Goal: Task Accomplishment & Management: Use online tool/utility

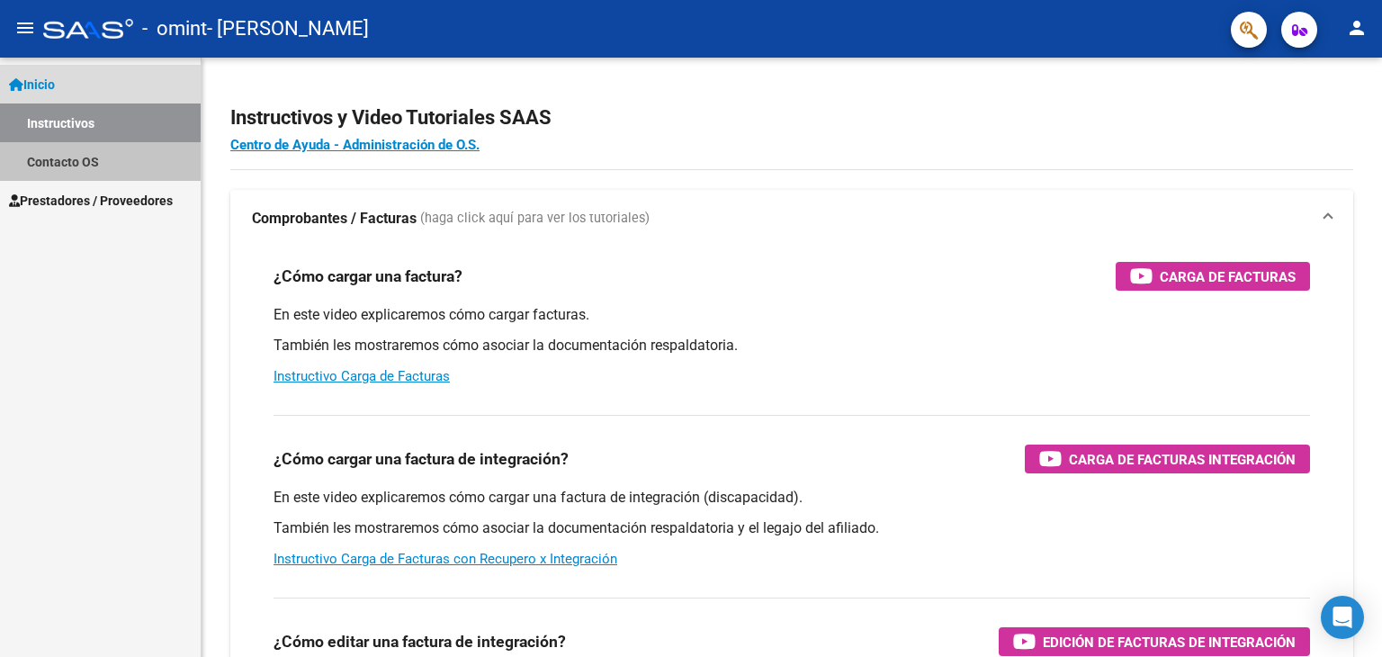
click at [76, 162] on link "Contacto OS" at bounding box center [100, 161] width 201 height 39
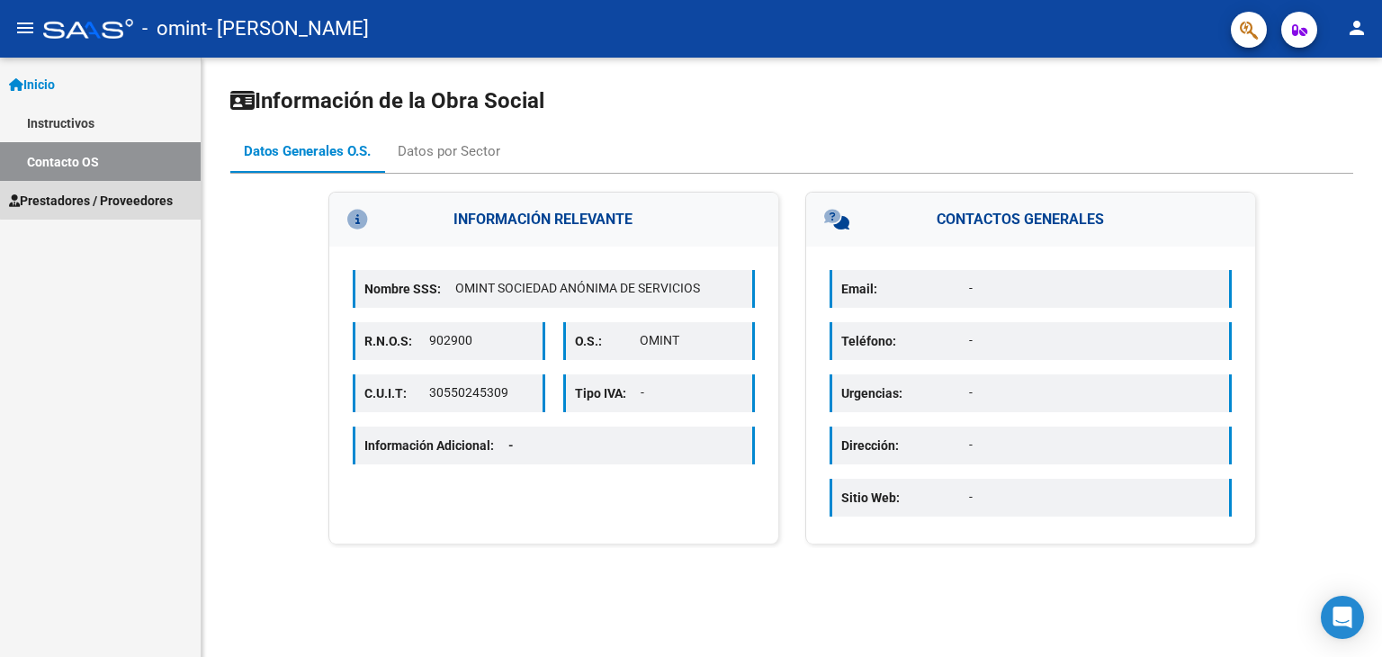
click at [104, 195] on span "Prestadores / Proveedores" at bounding box center [91, 201] width 164 height 20
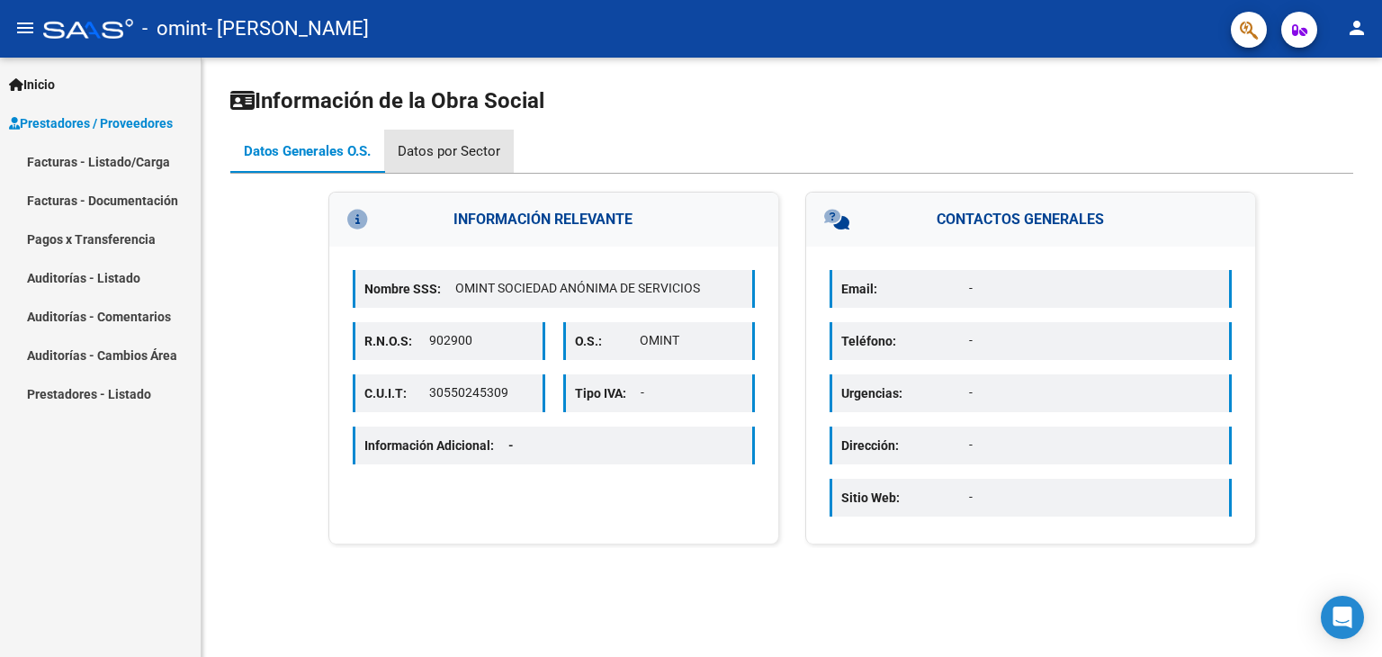
click at [467, 140] on div "Datos por Sector" at bounding box center [449, 151] width 130 height 43
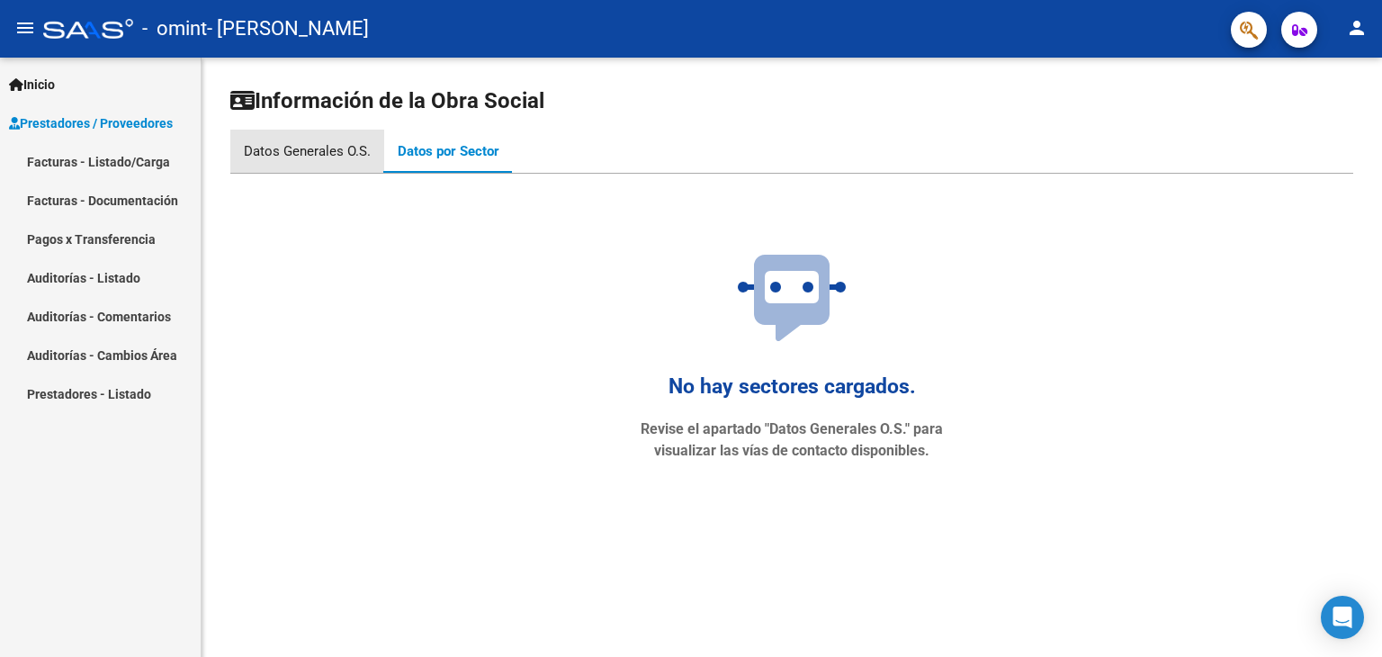
click at [335, 152] on div "Datos Generales O.S." at bounding box center [307, 151] width 127 height 20
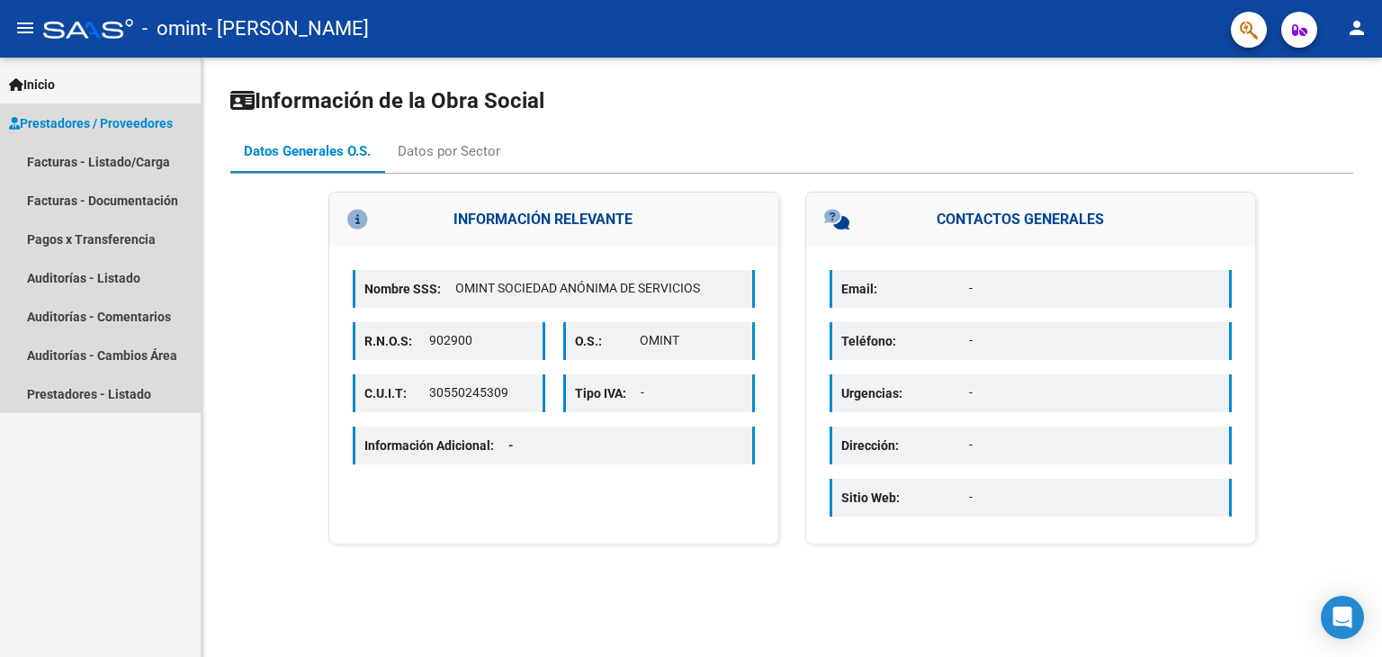
click at [154, 113] on span "Prestadores / Proveedores" at bounding box center [91, 123] width 164 height 20
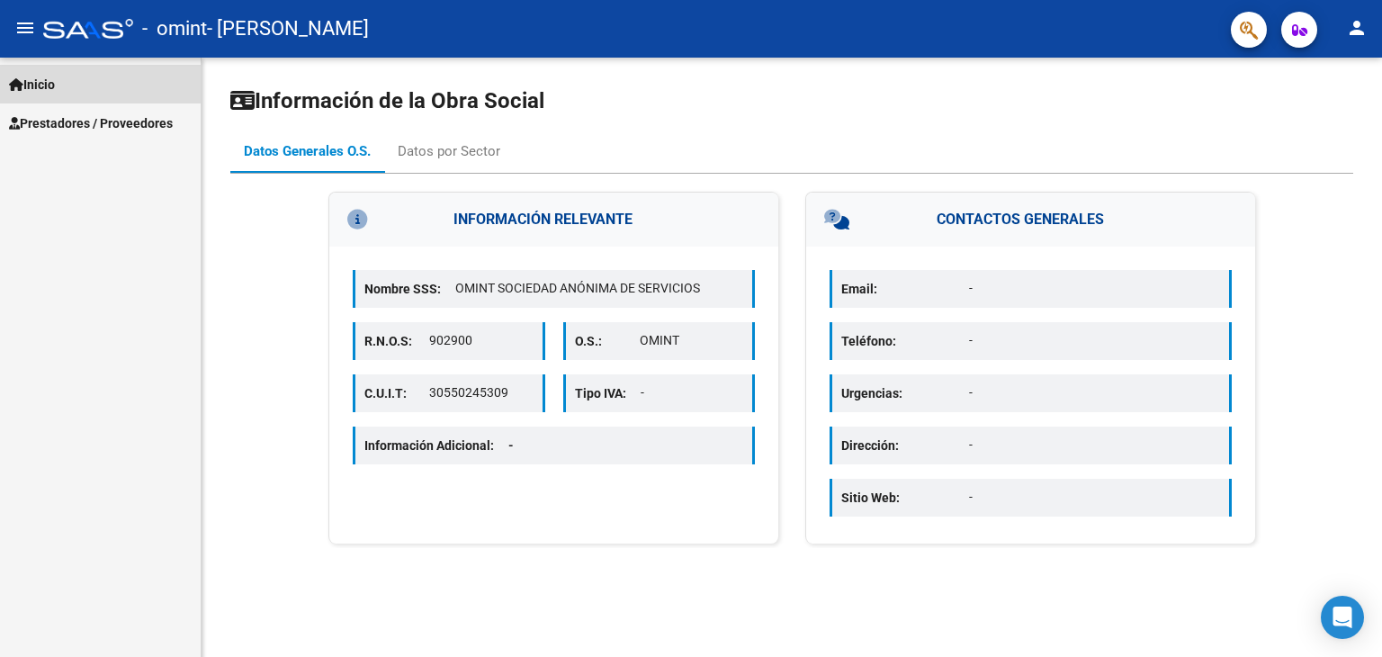
click at [67, 78] on link "Inicio" at bounding box center [100, 84] width 201 height 39
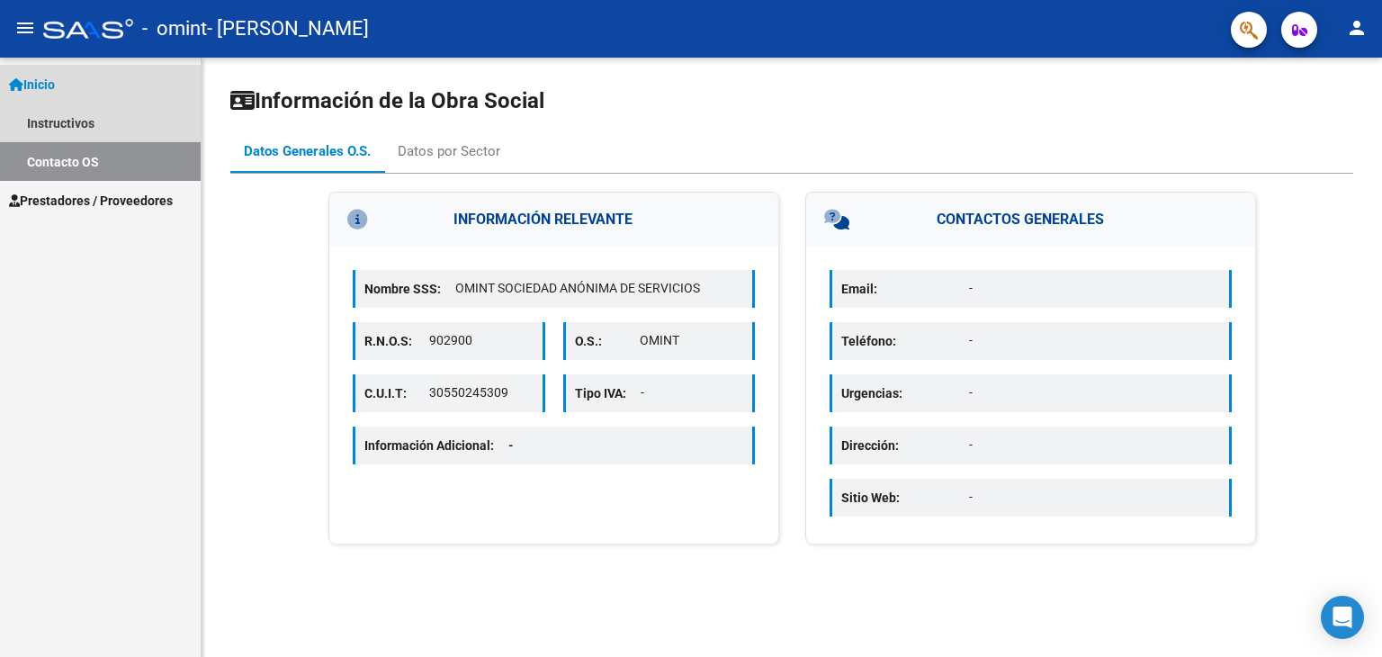
click at [55, 85] on span "Inicio" at bounding box center [32, 85] width 46 height 20
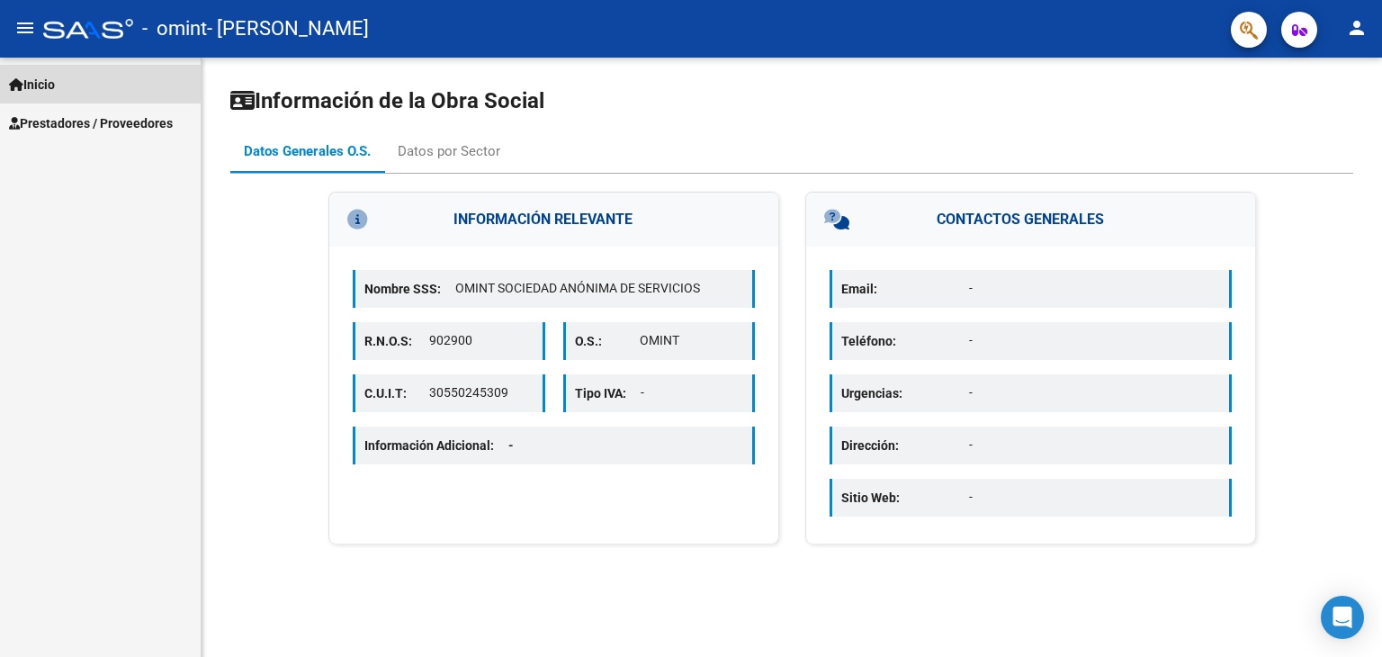
click at [43, 77] on span "Inicio" at bounding box center [32, 85] width 46 height 20
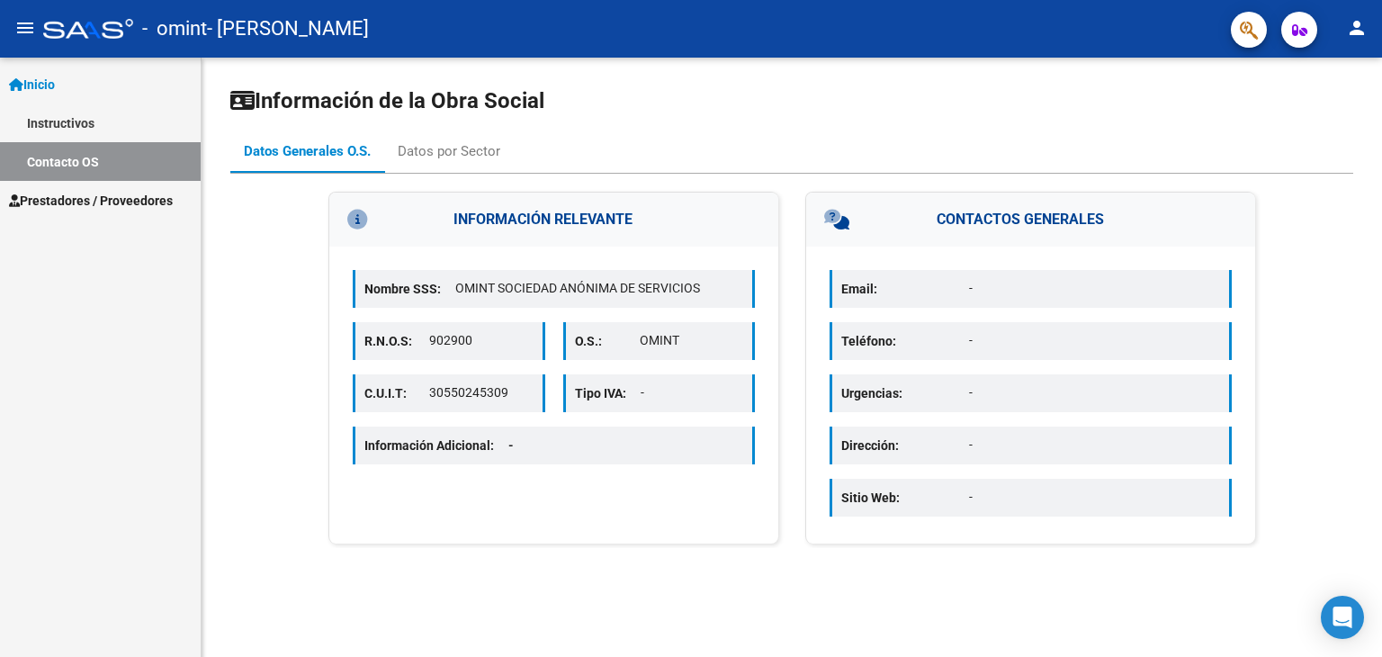
click at [58, 128] on link "Instructivos" at bounding box center [100, 122] width 201 height 39
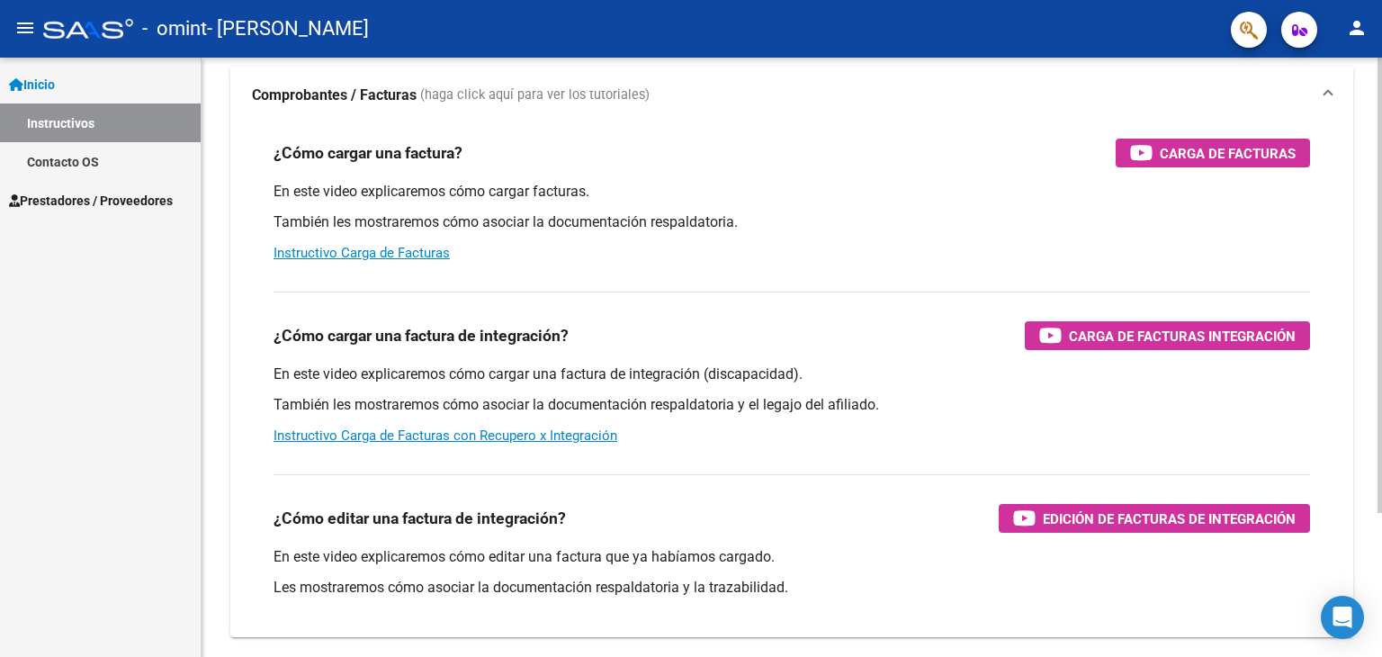
scroll to position [121, 0]
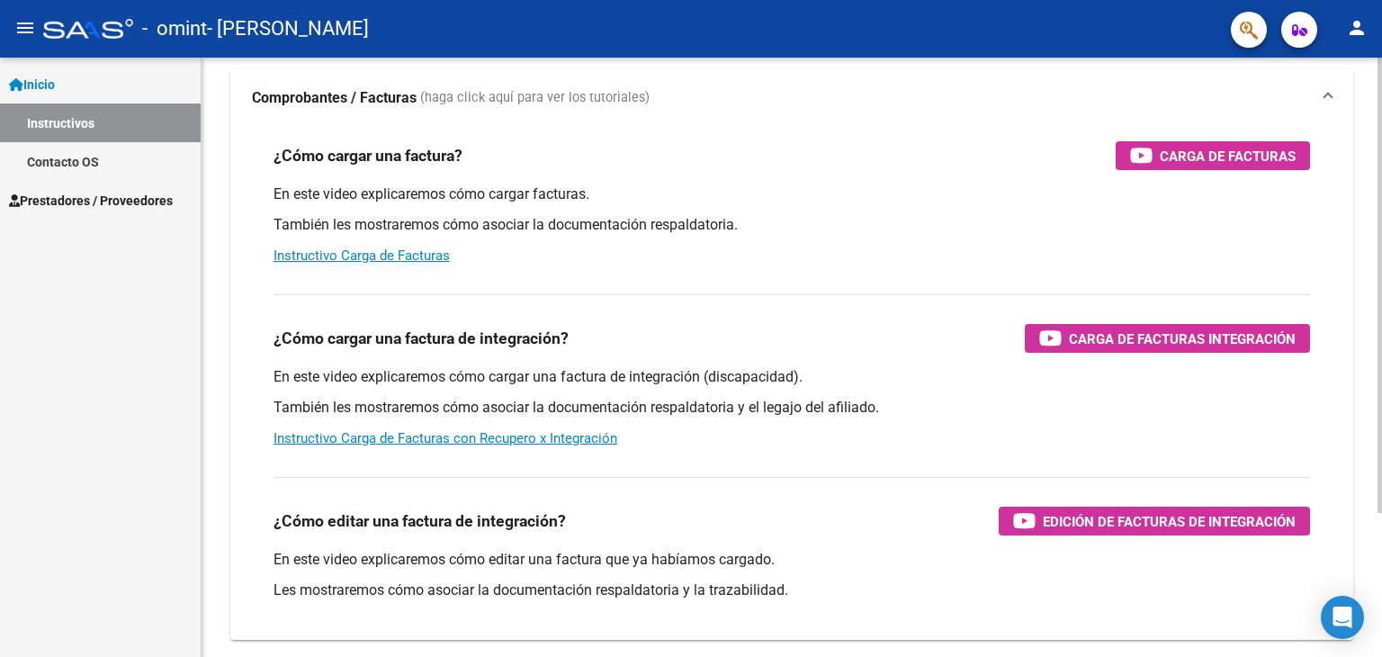
click at [1379, 271] on div at bounding box center [1380, 375] width 4 height 455
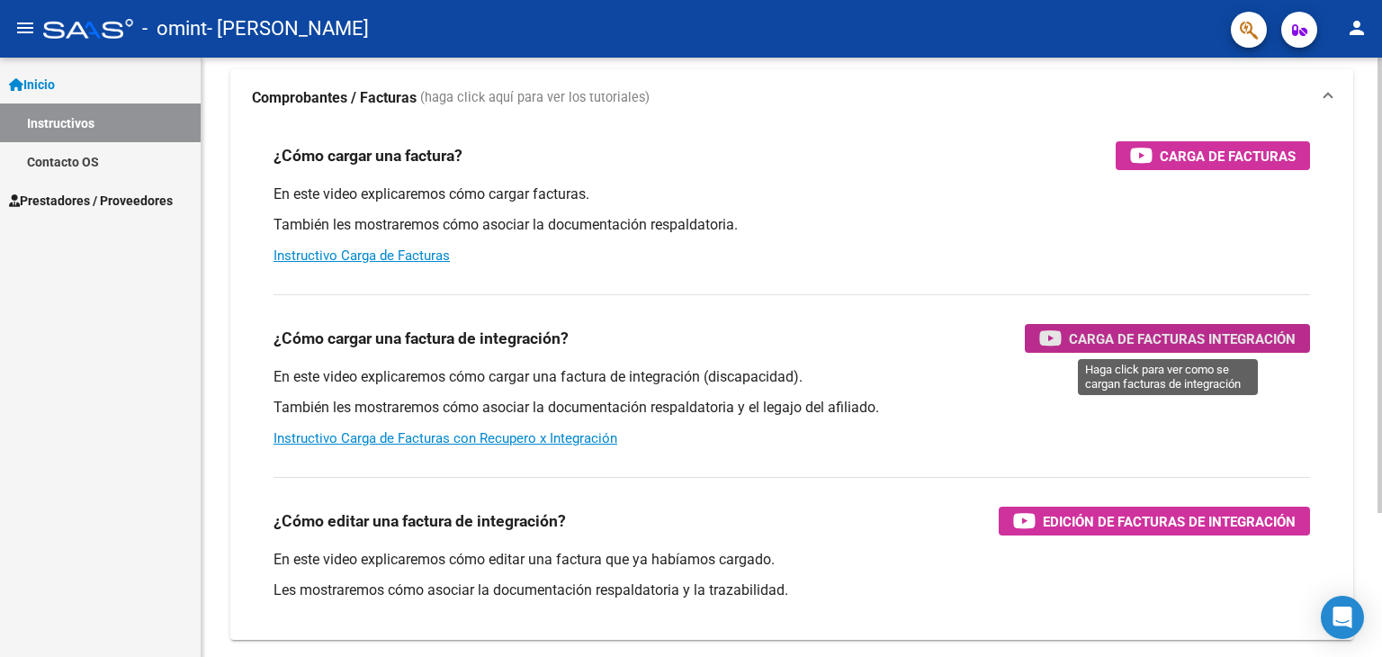
click at [1117, 328] on span "Carga de Facturas Integración" at bounding box center [1182, 339] width 227 height 22
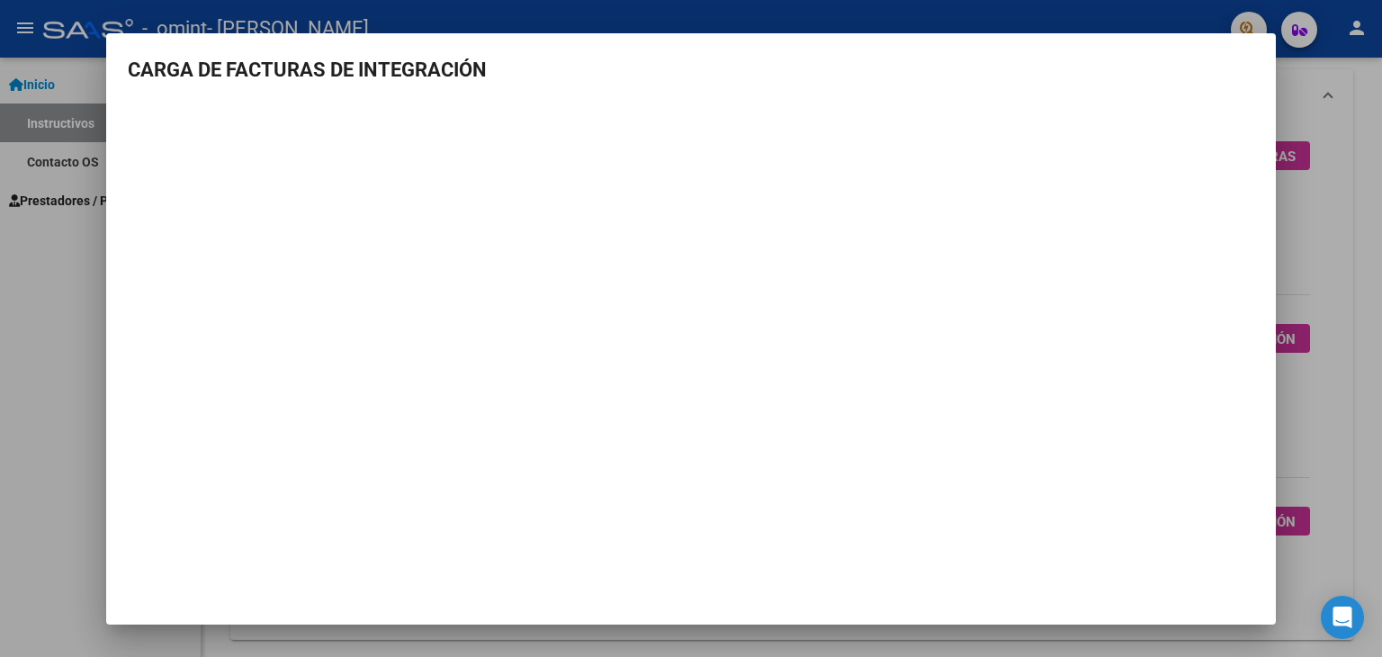
click at [1, 343] on div at bounding box center [691, 328] width 1382 height 657
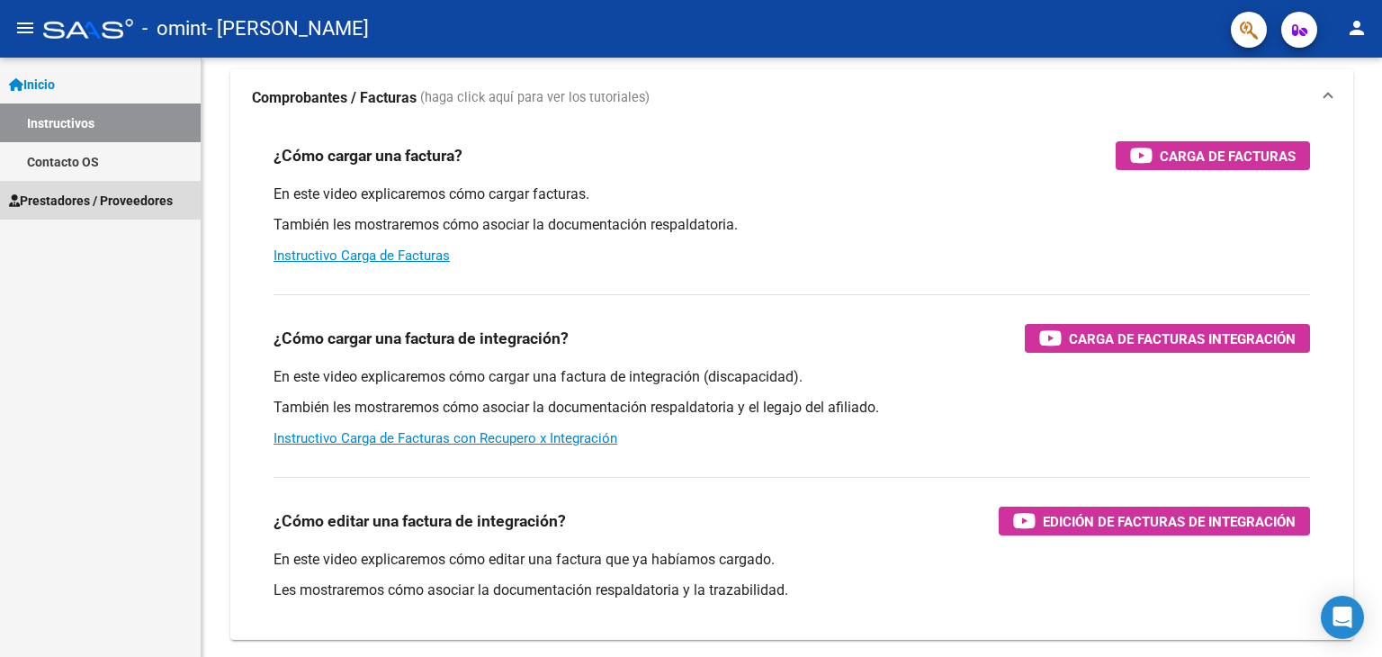
click at [95, 200] on span "Prestadores / Proveedores" at bounding box center [91, 201] width 164 height 20
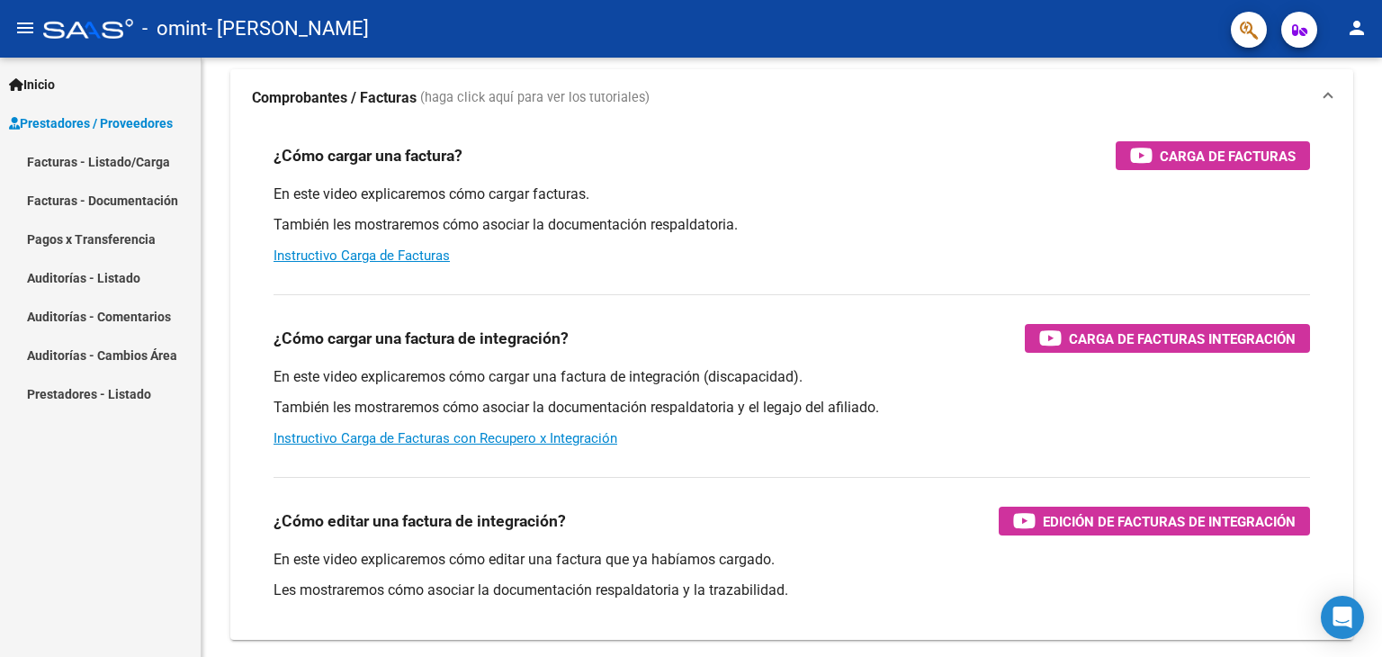
click at [169, 166] on link "Facturas - Listado/Carga" at bounding box center [100, 161] width 201 height 39
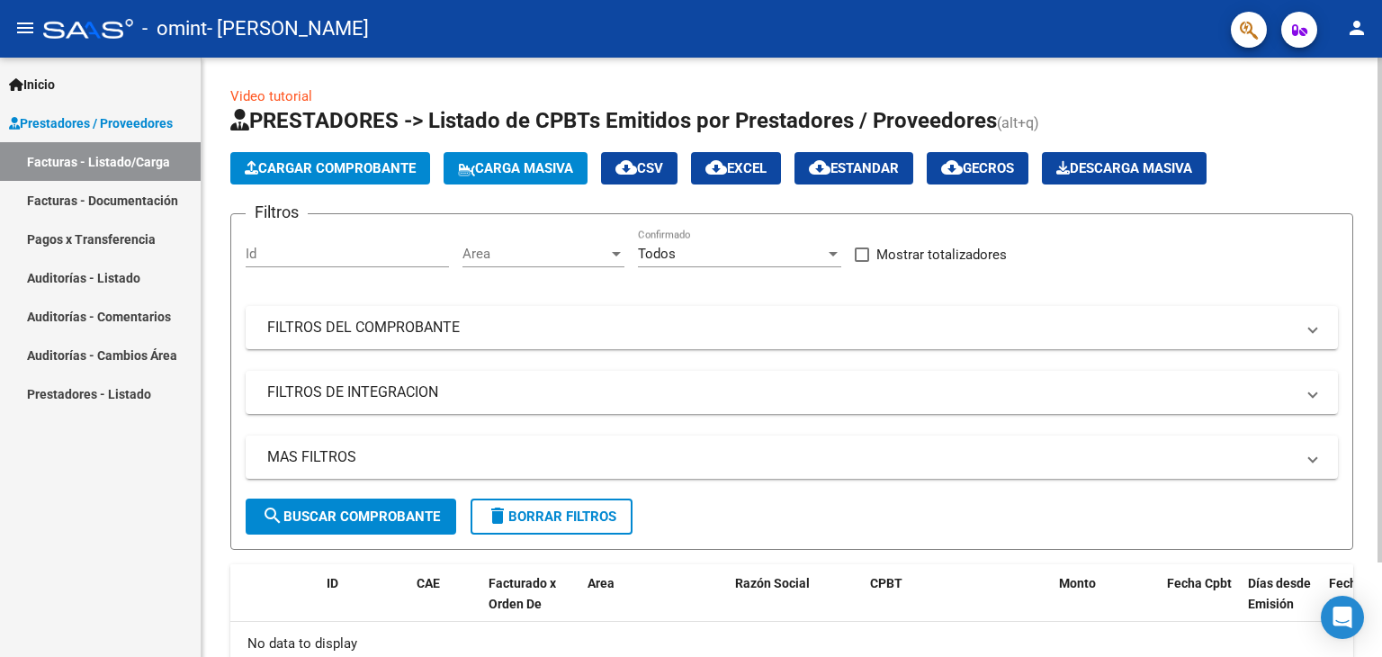
click at [1378, 274] on div at bounding box center [1380, 310] width 4 height 505
click at [367, 176] on button "Cargar Comprobante" at bounding box center [330, 168] width 200 height 32
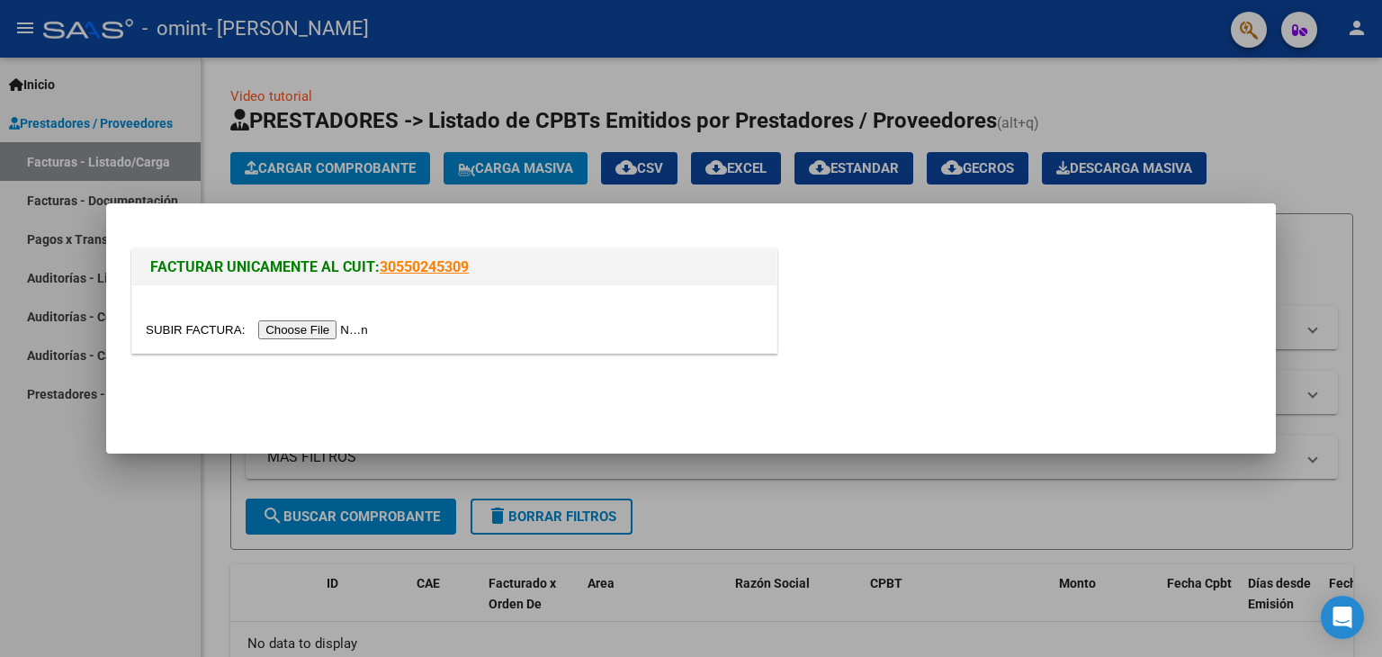
click at [328, 332] on input "file" at bounding box center [260, 329] width 228 height 19
click at [457, 190] on div at bounding box center [691, 328] width 1382 height 657
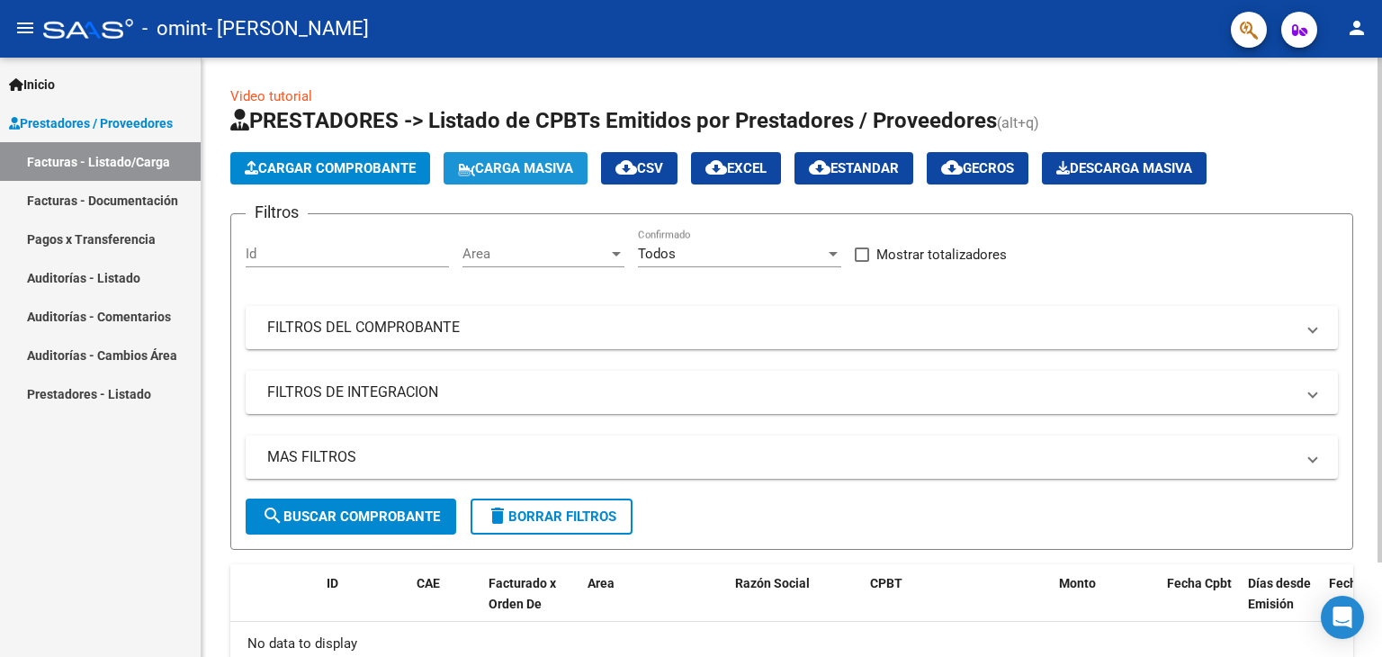
click at [530, 173] on span "Carga Masiva" at bounding box center [515, 168] width 115 height 16
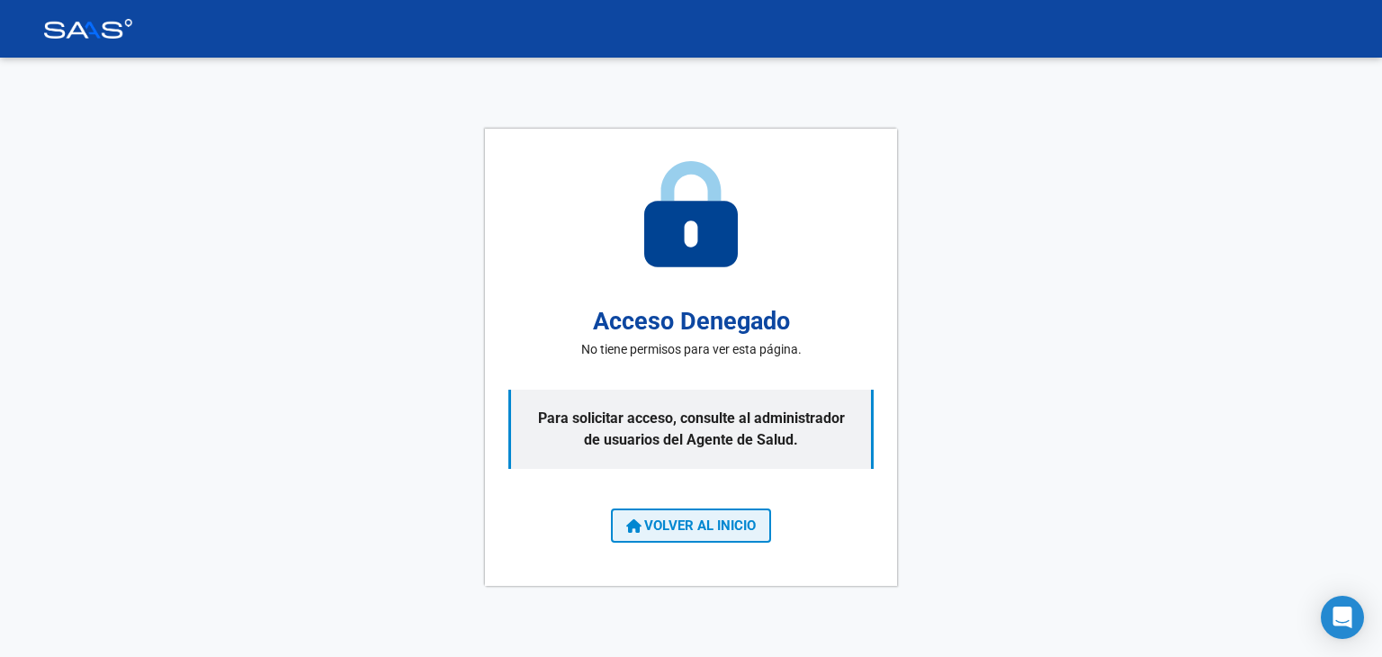
click at [690, 526] on span "VOLVER AL INICIO" at bounding box center [691, 525] width 130 height 16
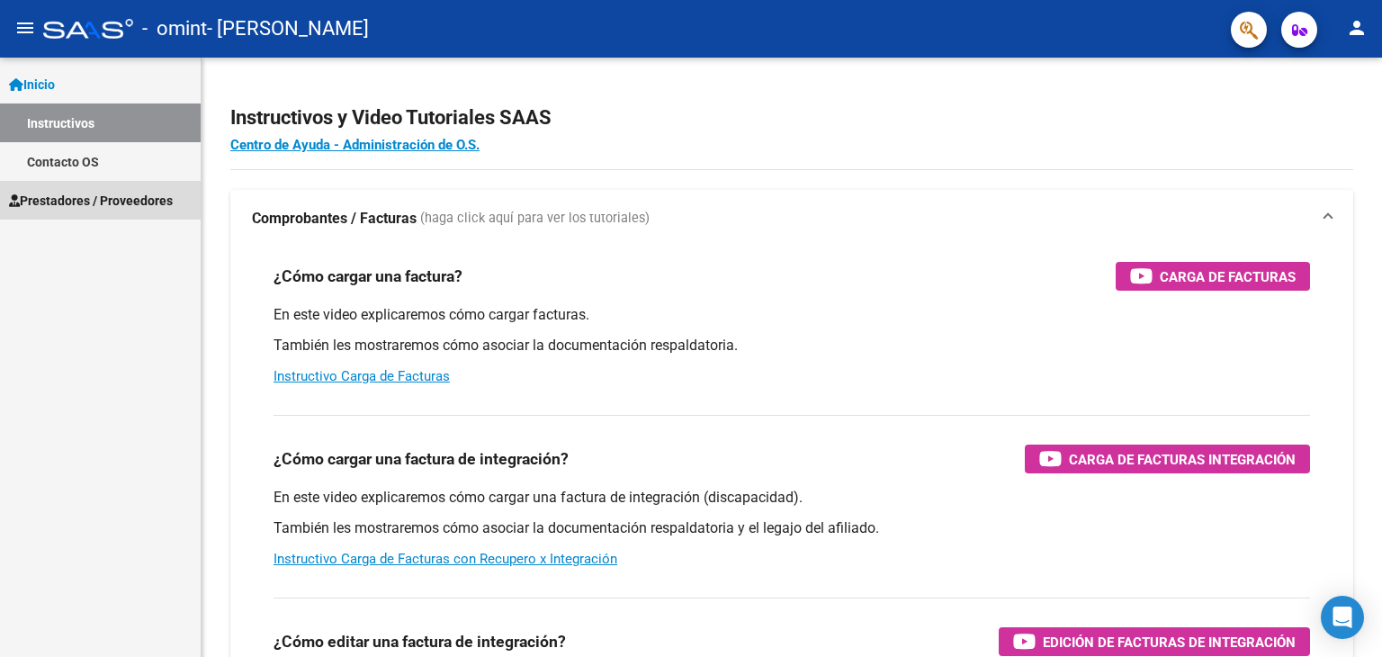
click at [148, 202] on span "Prestadores / Proveedores" at bounding box center [91, 201] width 164 height 20
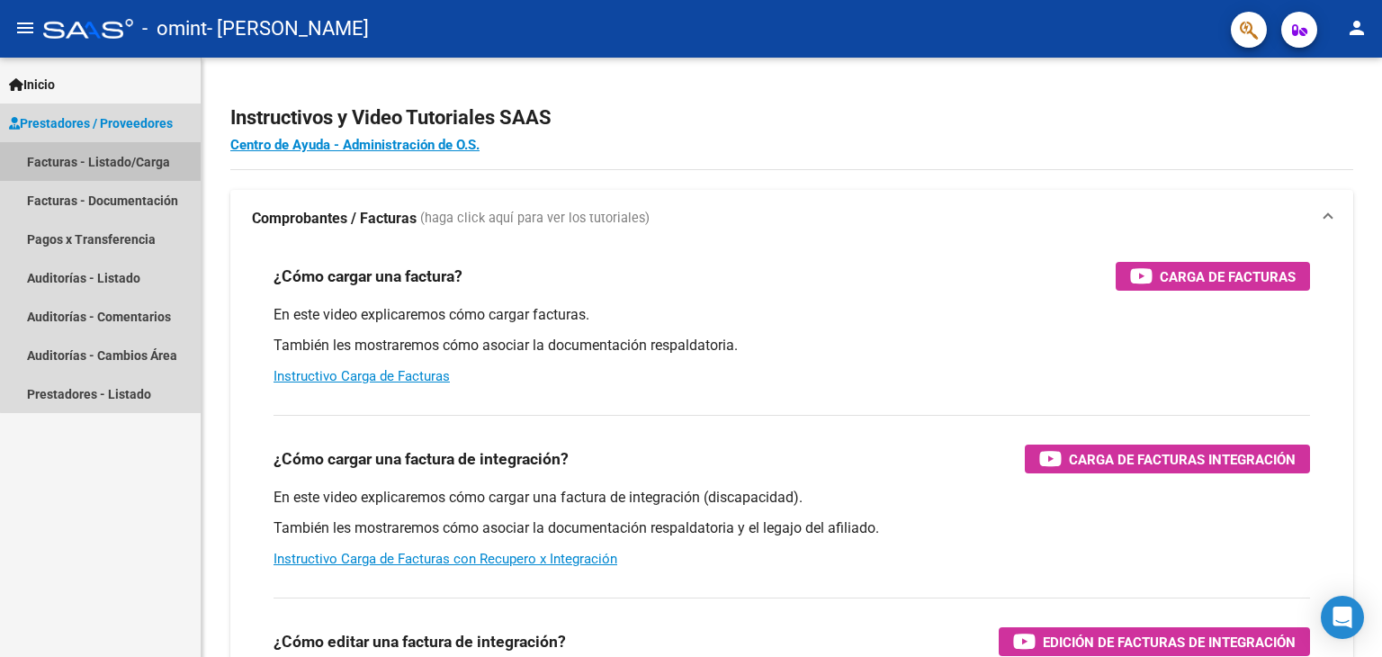
click at [151, 158] on link "Facturas - Listado/Carga" at bounding box center [100, 161] width 201 height 39
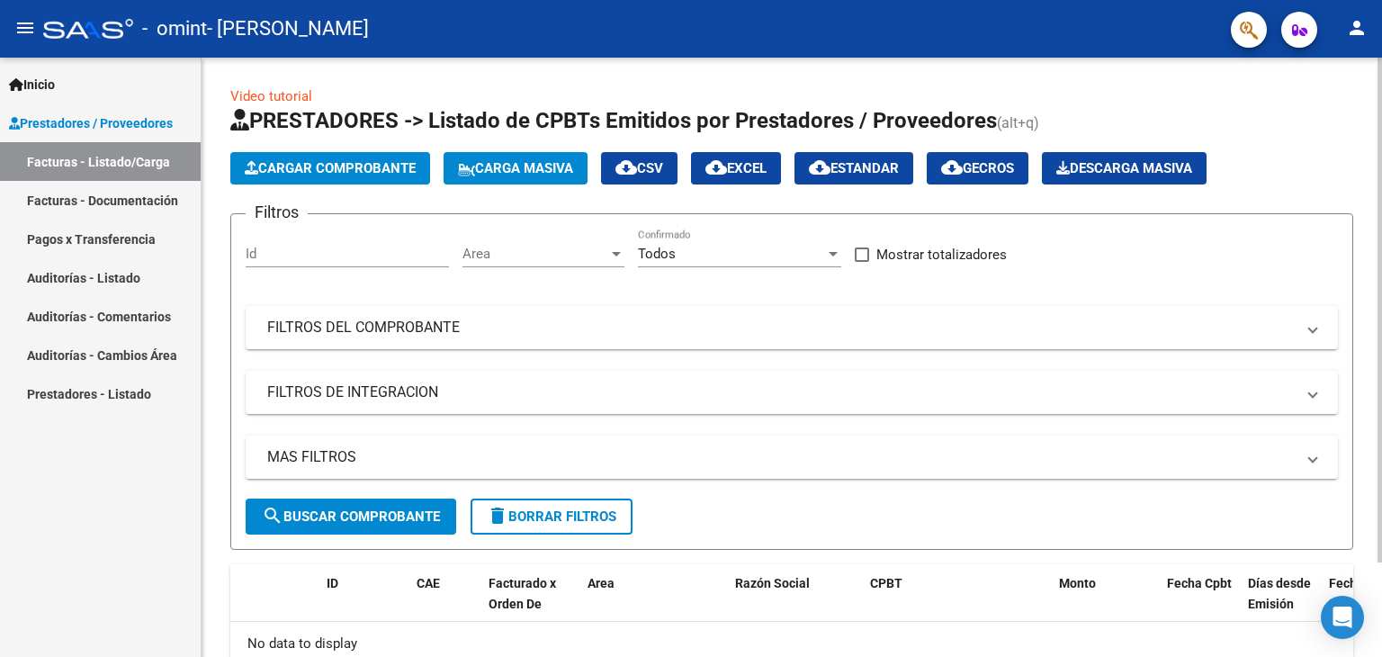
click at [663, 174] on span "cloud_download CSV" at bounding box center [640, 168] width 48 height 16
click at [518, 339] on mat-expansion-panel-header "FILTROS DEL COMPROBANTE" at bounding box center [792, 327] width 1093 height 43
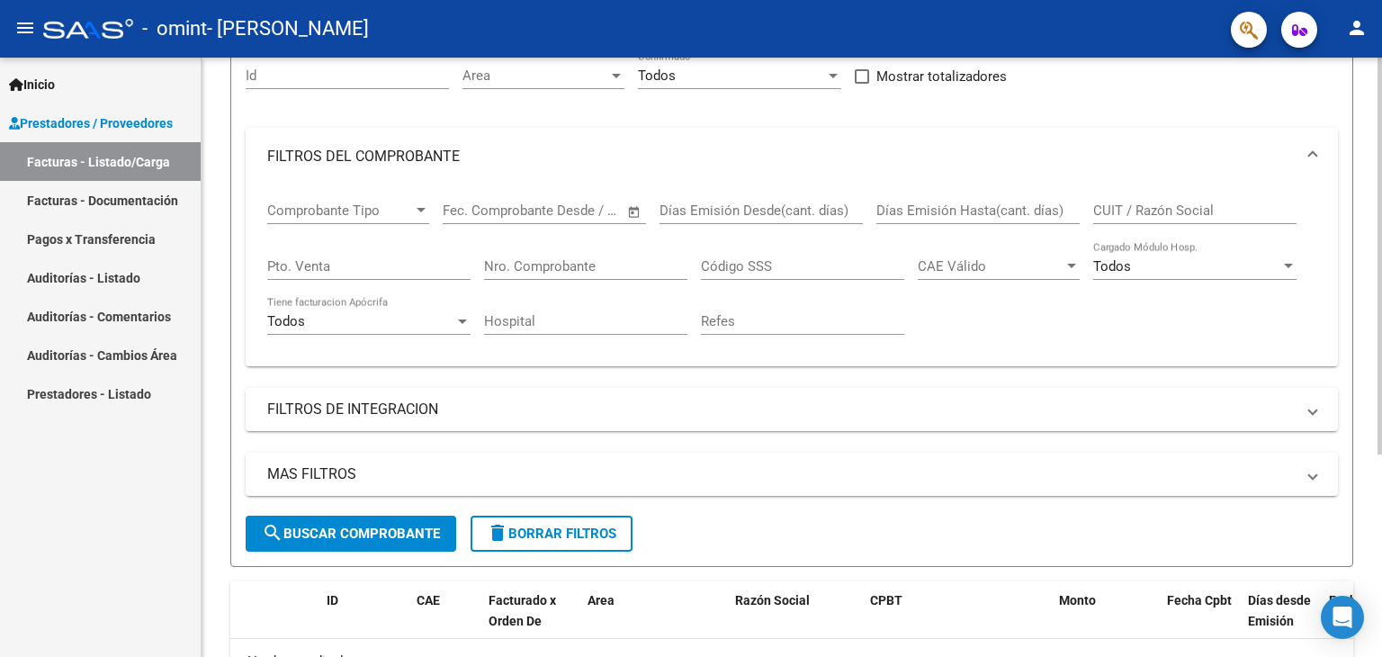
scroll to position [306, 0]
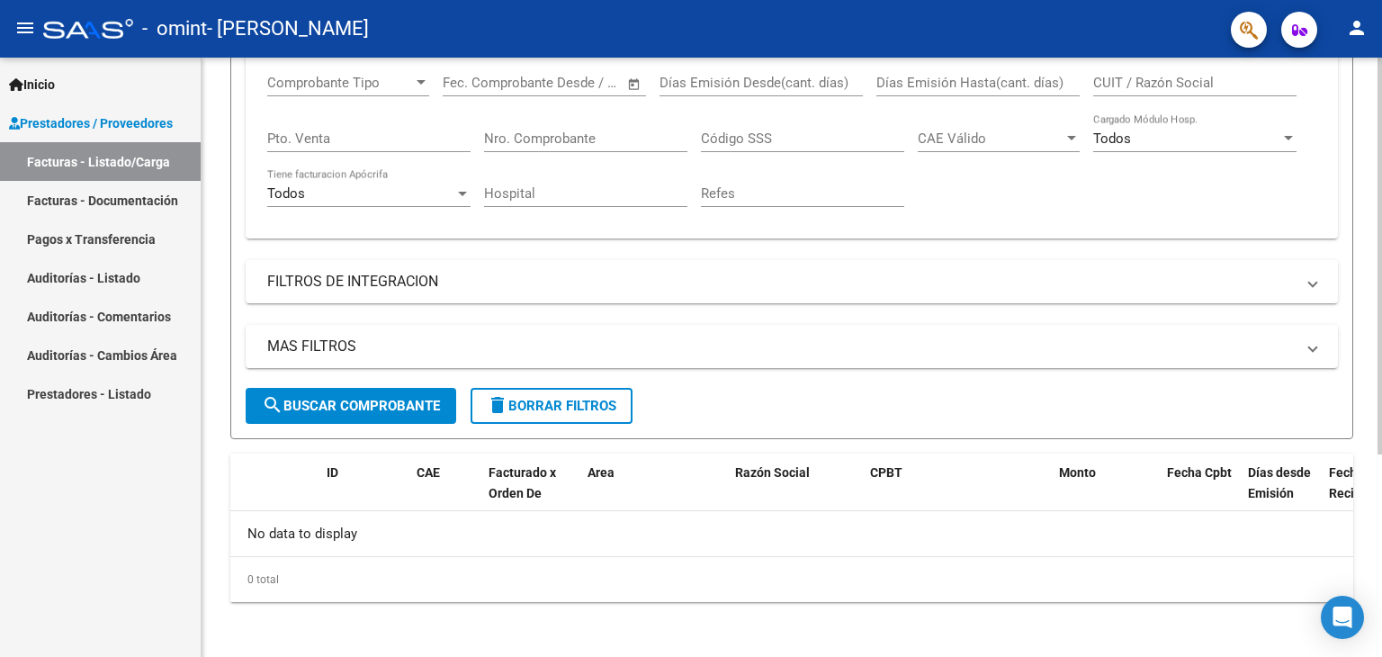
click at [1381, 613] on div at bounding box center [1380, 456] width 4 height 397
click at [565, 512] on div "No data to display" at bounding box center [791, 533] width 1123 height 45
click at [384, 290] on mat-expansion-panel-header "FILTROS DE INTEGRACION" at bounding box center [792, 281] width 1093 height 43
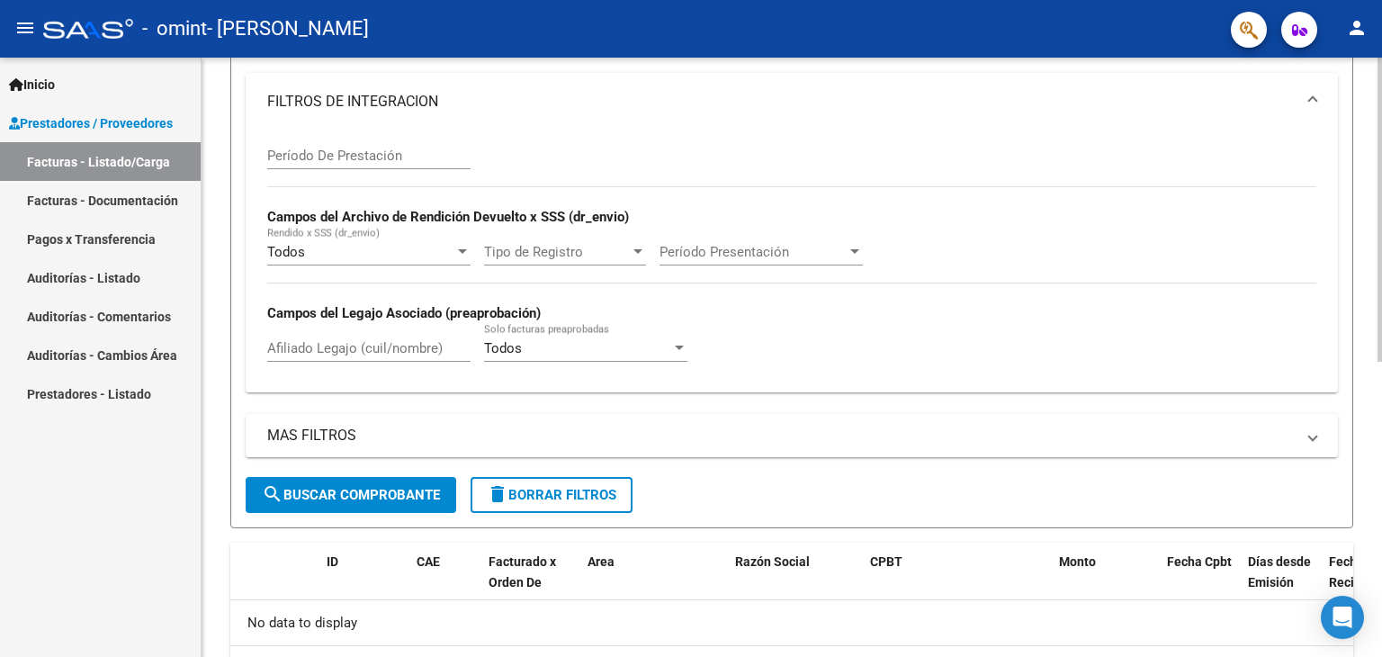
scroll to position [545, 0]
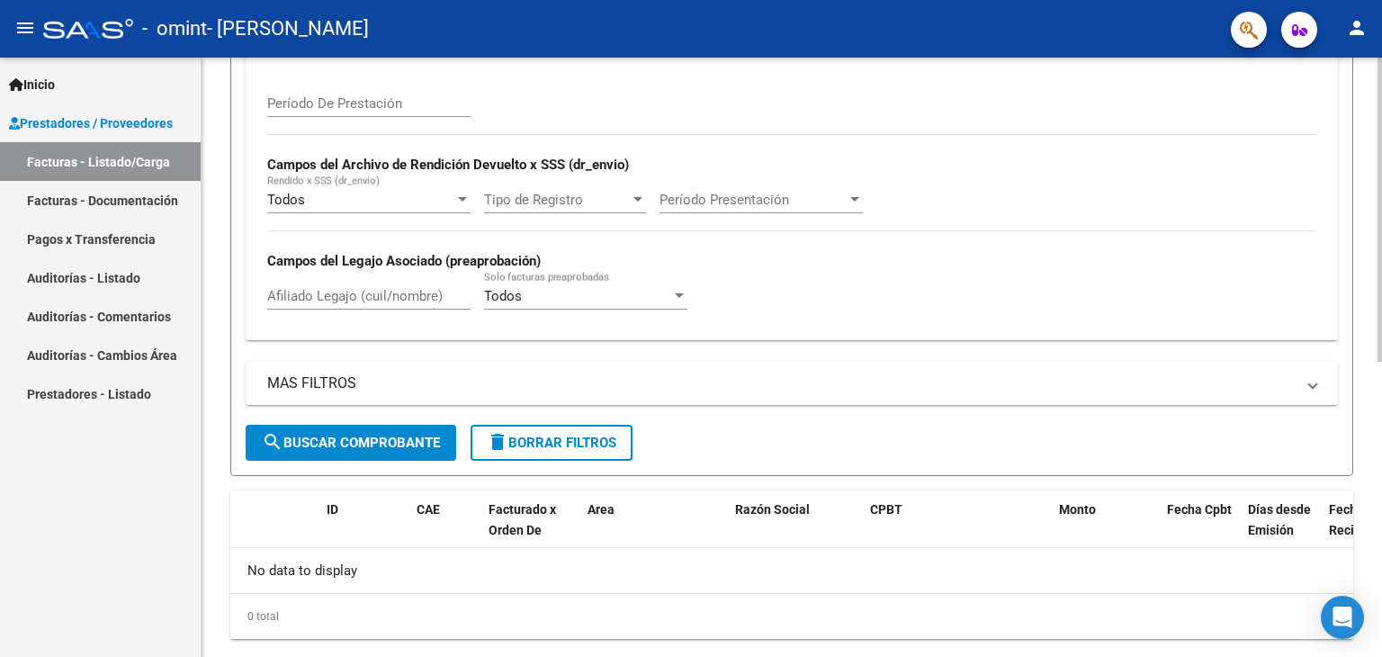
click at [1381, 599] on div at bounding box center [1380, 485] width 4 height 304
click at [1071, 376] on mat-panel-title "MAS FILTROS" at bounding box center [781, 383] width 1028 height 20
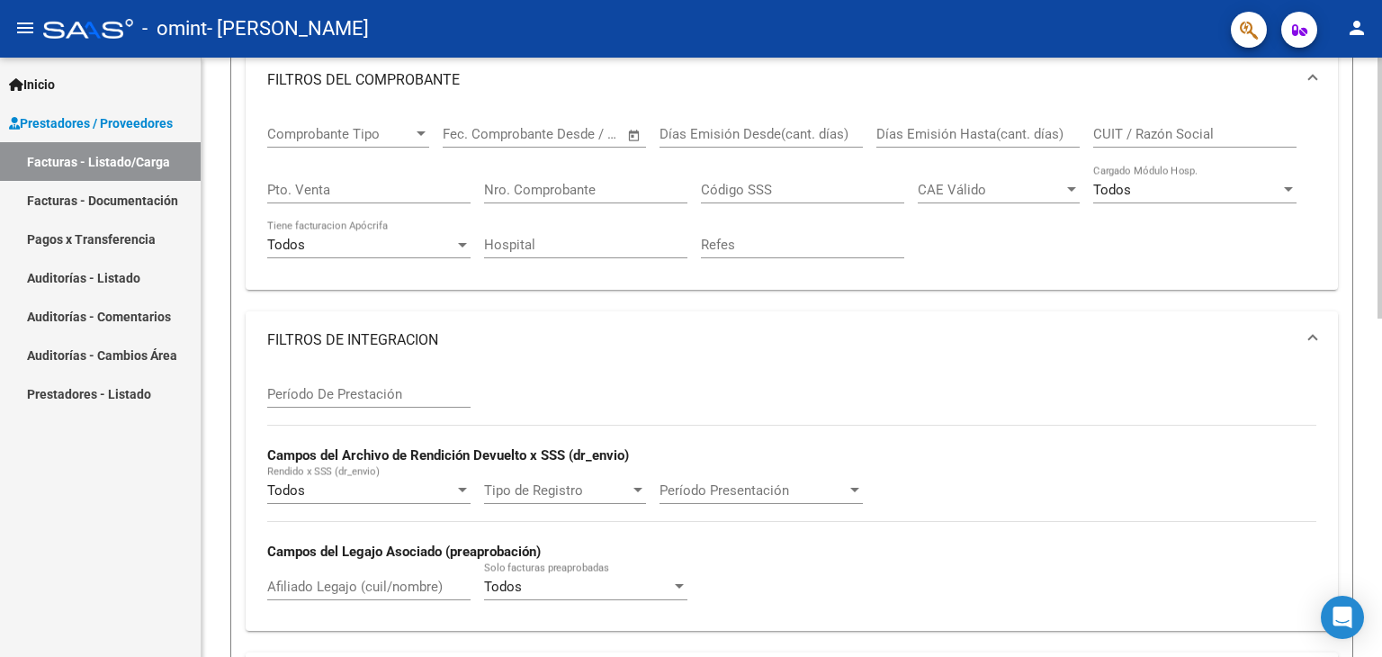
scroll to position [0, 0]
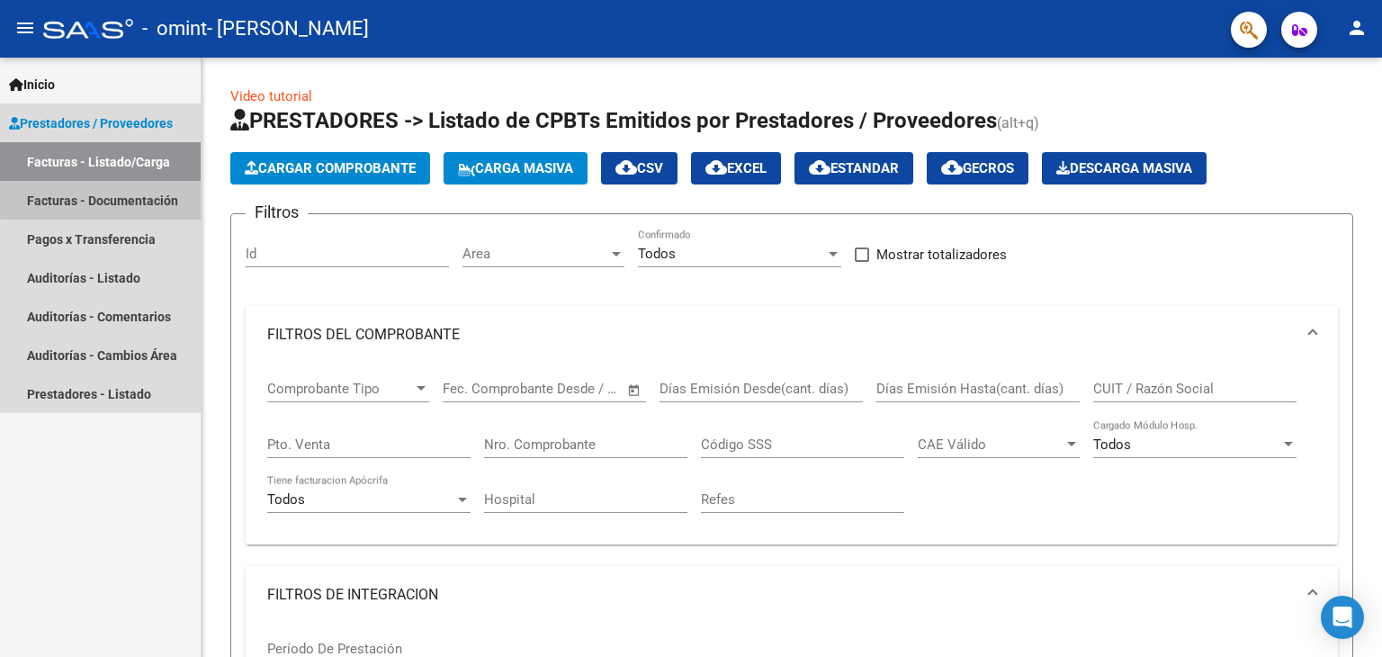
click at [130, 195] on link "Facturas - Documentación" at bounding box center [100, 200] width 201 height 39
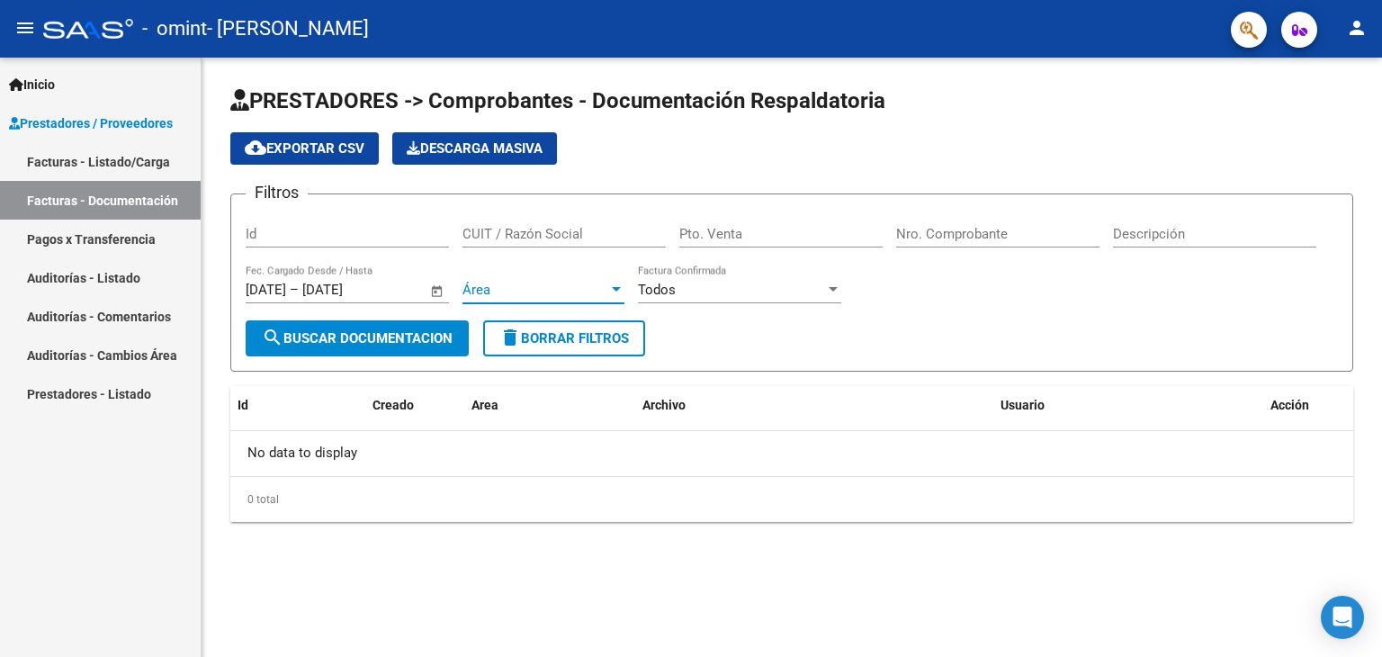
click at [619, 285] on div at bounding box center [616, 290] width 16 height 14
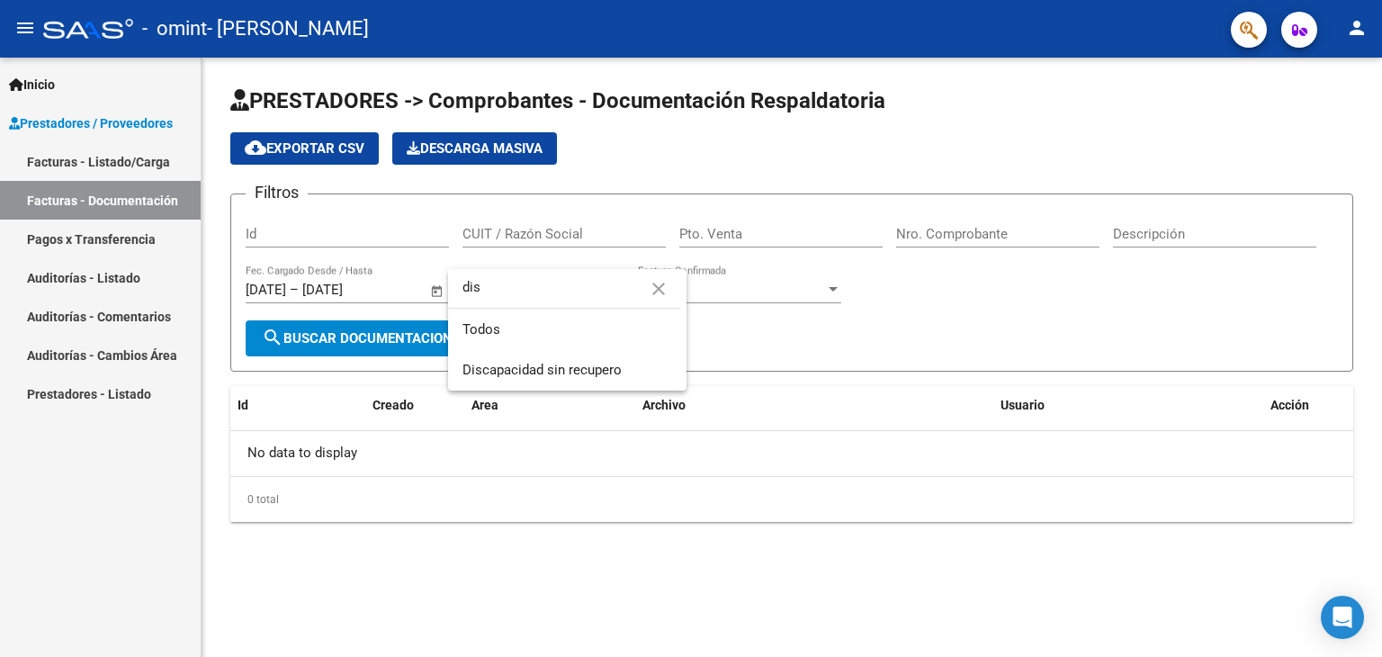
type input "dis"
click at [787, 372] on div at bounding box center [691, 328] width 1382 height 657
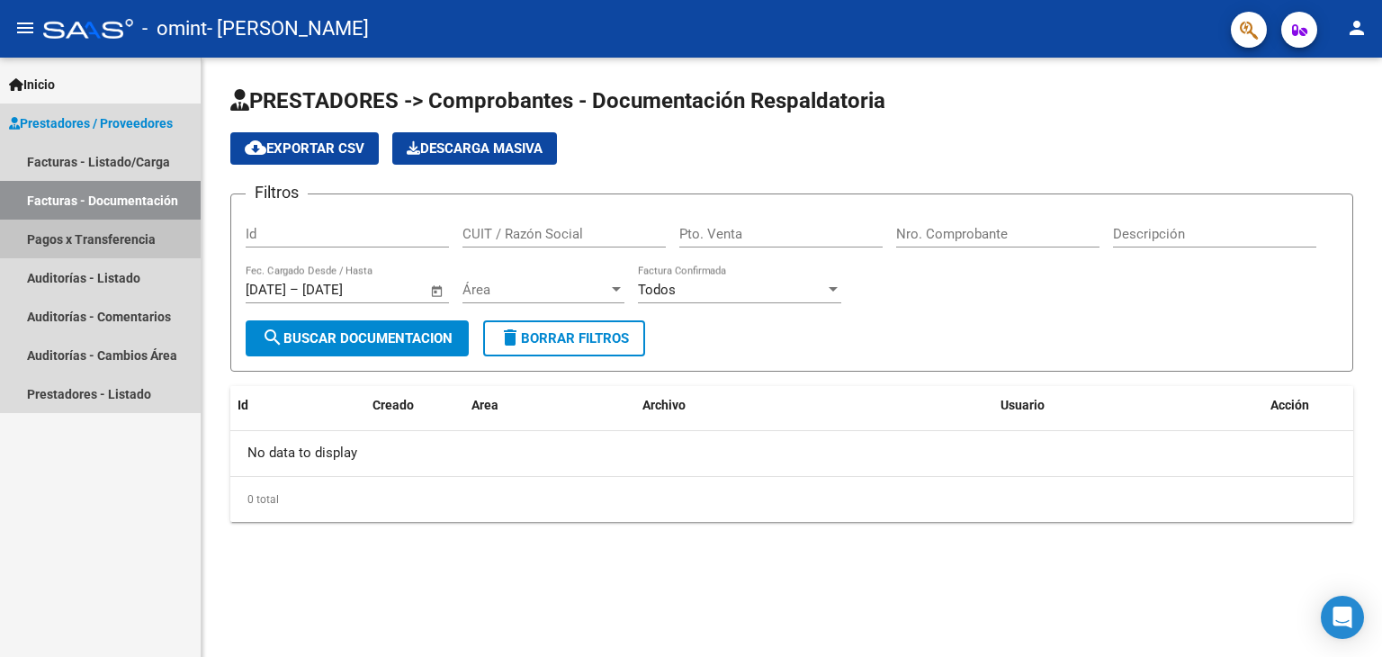
click at [131, 238] on link "Pagos x Transferencia" at bounding box center [100, 239] width 201 height 39
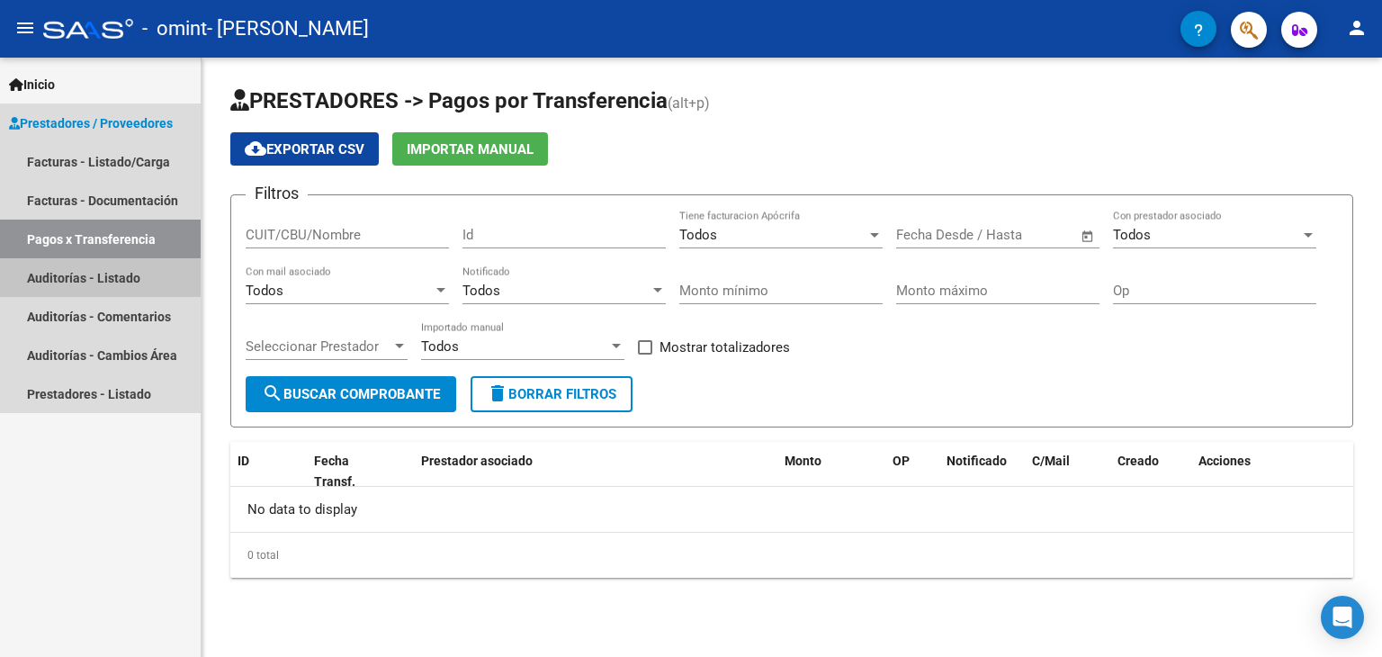
click at [132, 284] on link "Auditorías - Listado" at bounding box center [100, 277] width 201 height 39
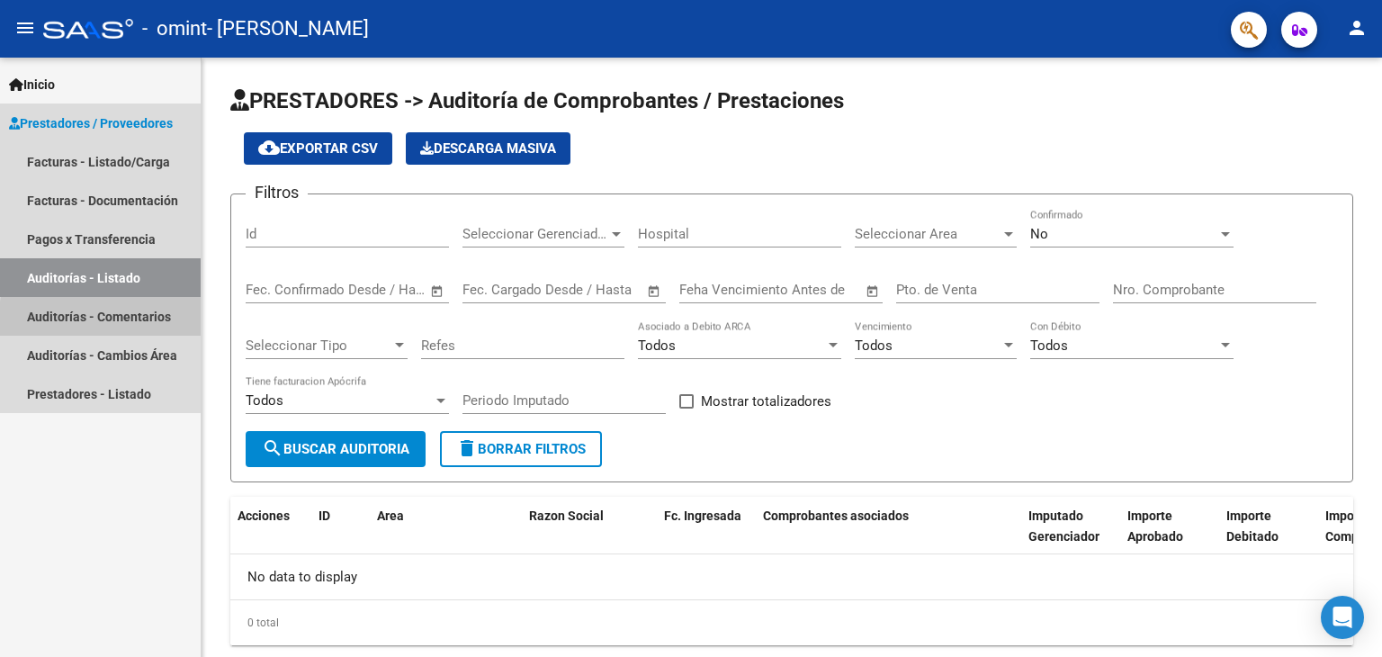
click at [140, 322] on link "Auditorías - Comentarios" at bounding box center [100, 316] width 201 height 39
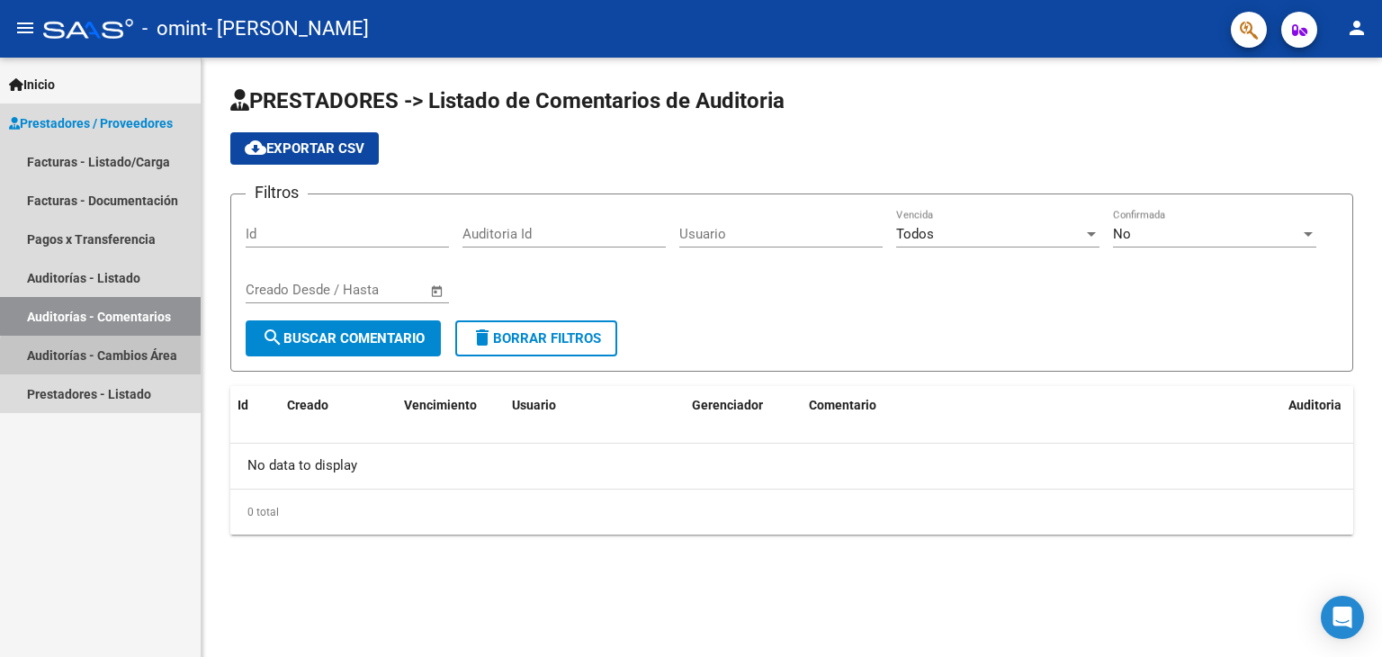
click at [144, 361] on link "Auditorías - Cambios Área" at bounding box center [100, 355] width 201 height 39
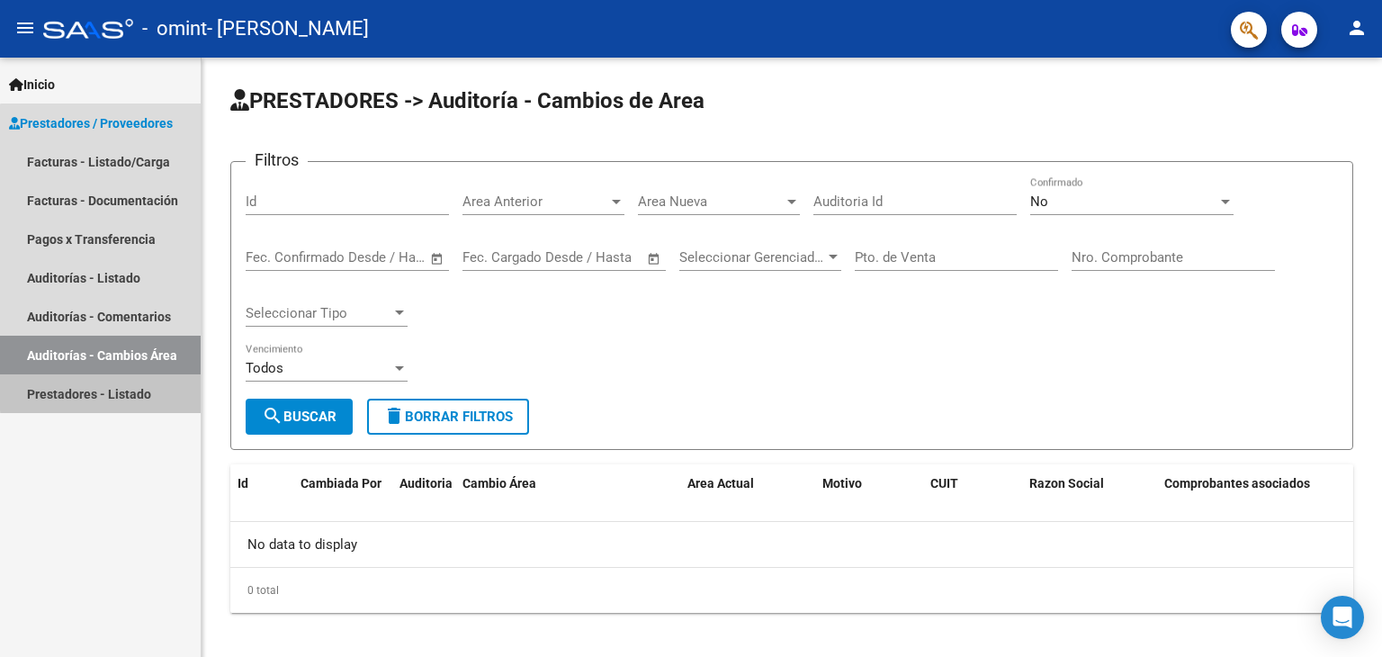
click at [132, 390] on link "Prestadores - Listado" at bounding box center [100, 393] width 201 height 39
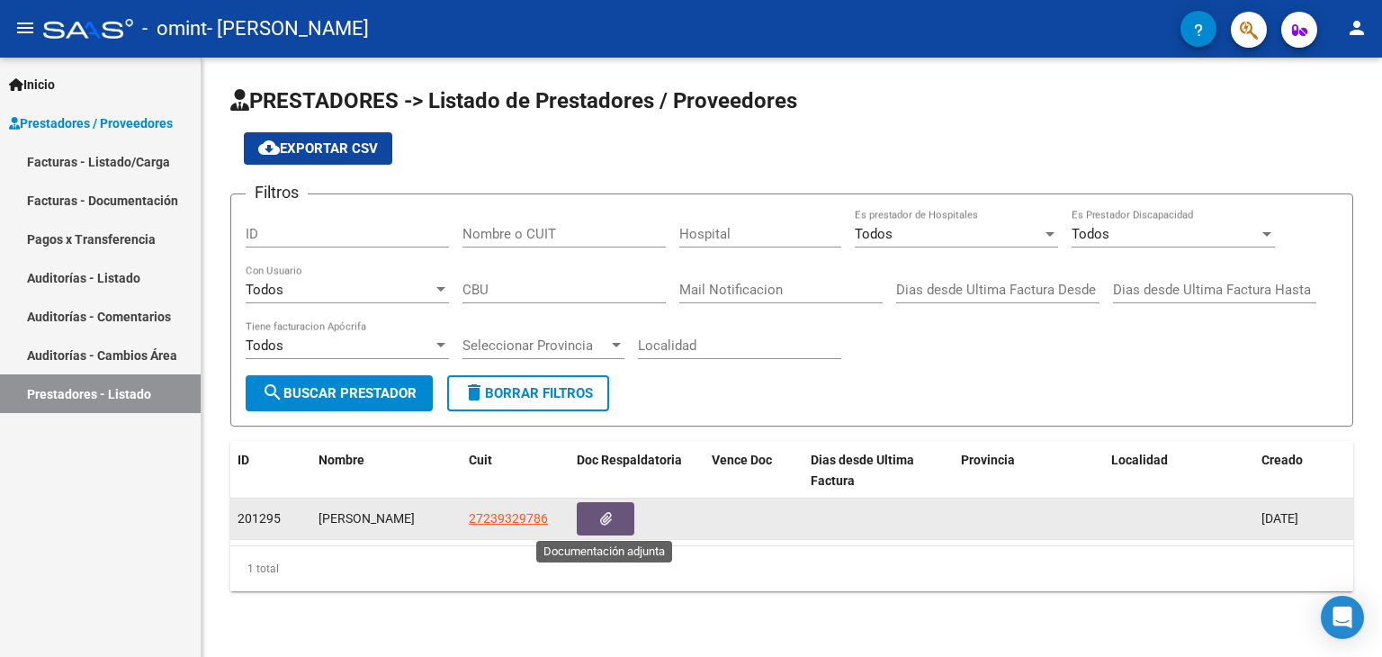
click at [607, 512] on icon "button" at bounding box center [606, 518] width 12 height 13
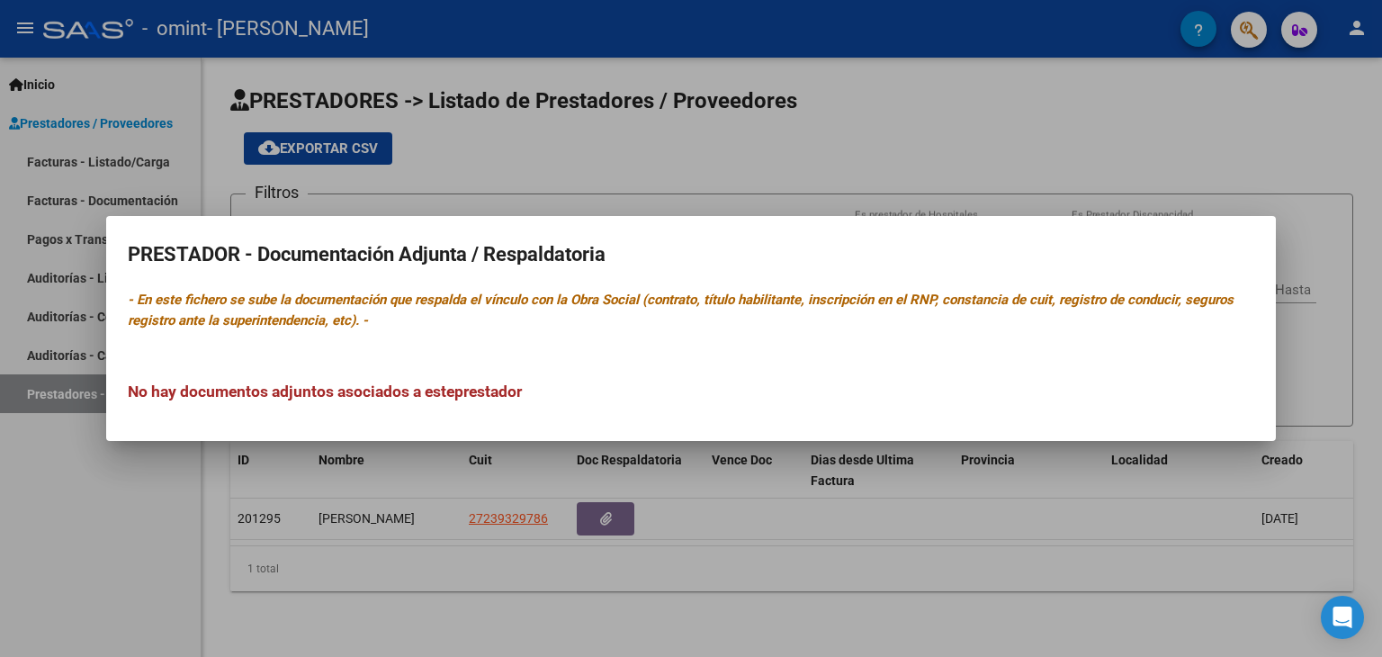
click at [514, 563] on div at bounding box center [691, 328] width 1382 height 657
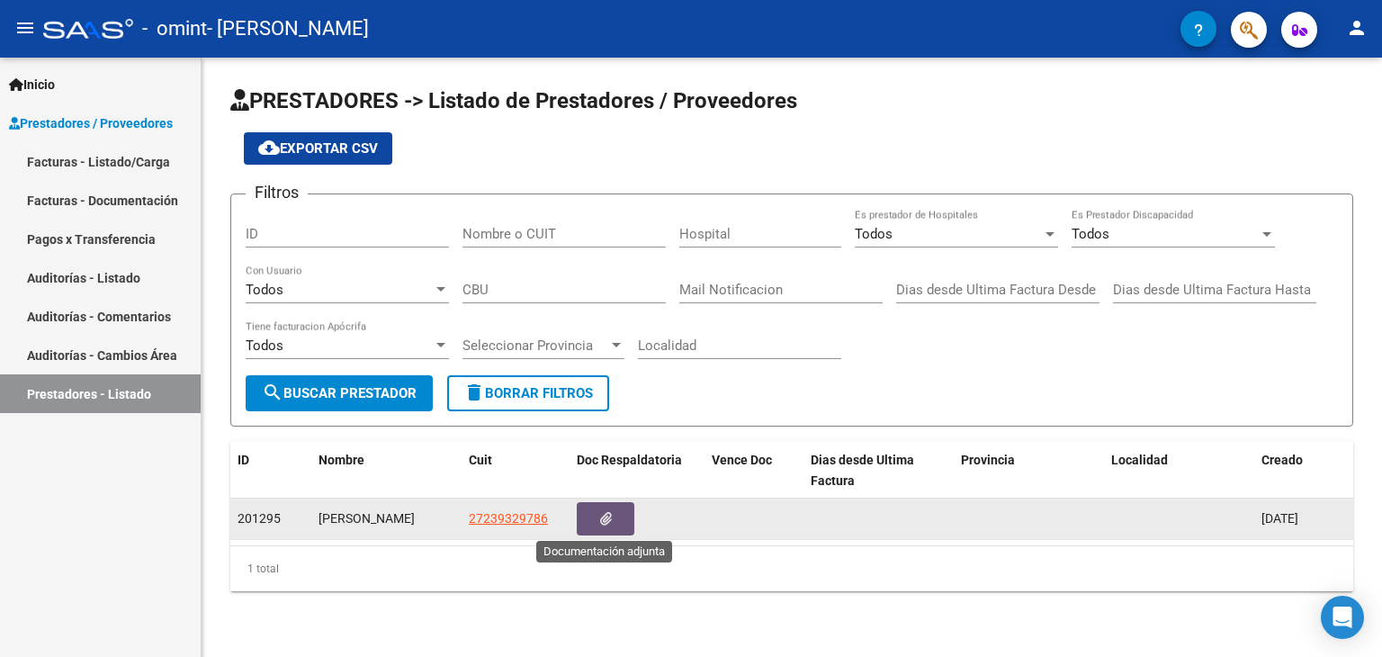
click at [612, 517] on button "button" at bounding box center [606, 518] width 58 height 33
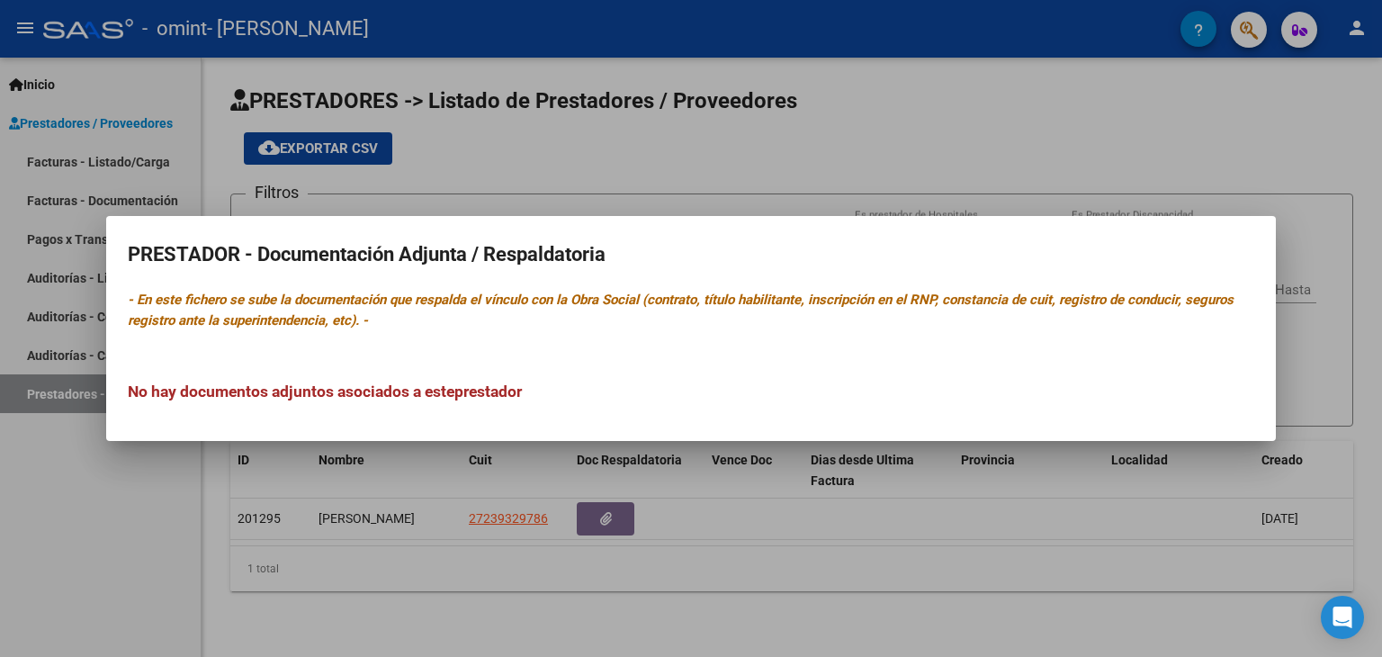
click at [496, 540] on div at bounding box center [691, 328] width 1382 height 657
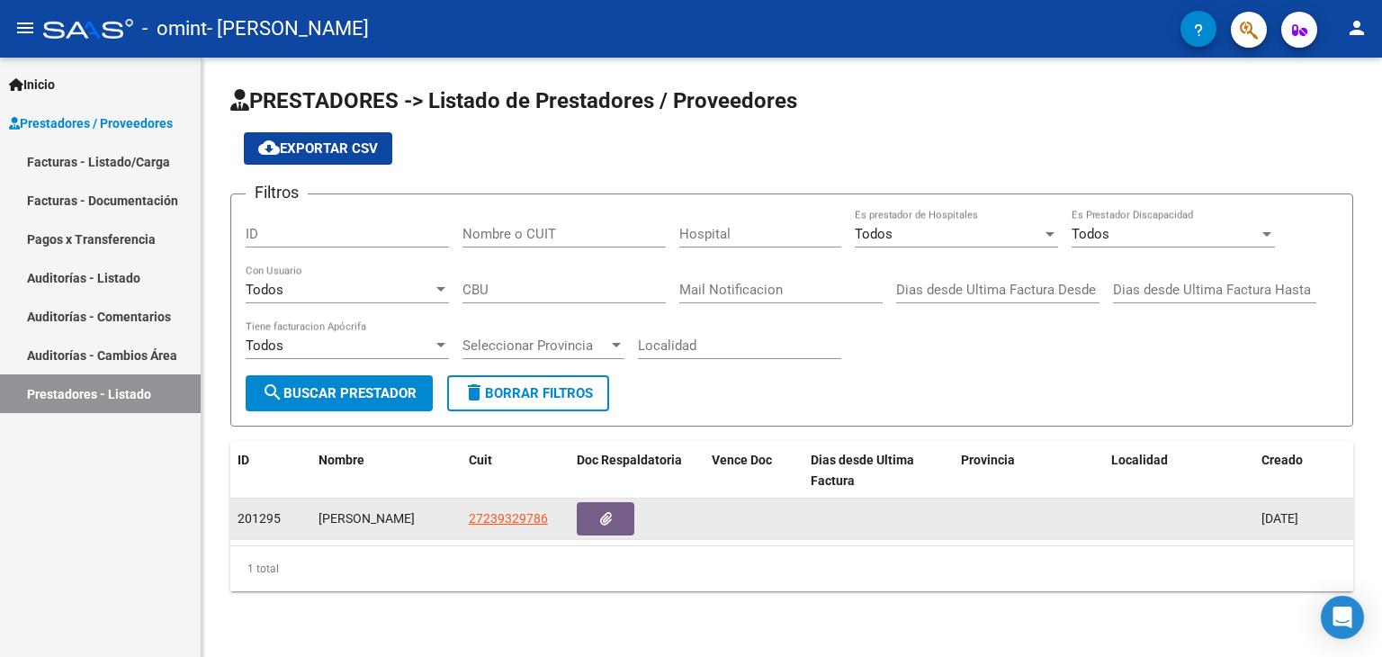
click at [828, 506] on datatable-body-cell at bounding box center [879, 519] width 150 height 40
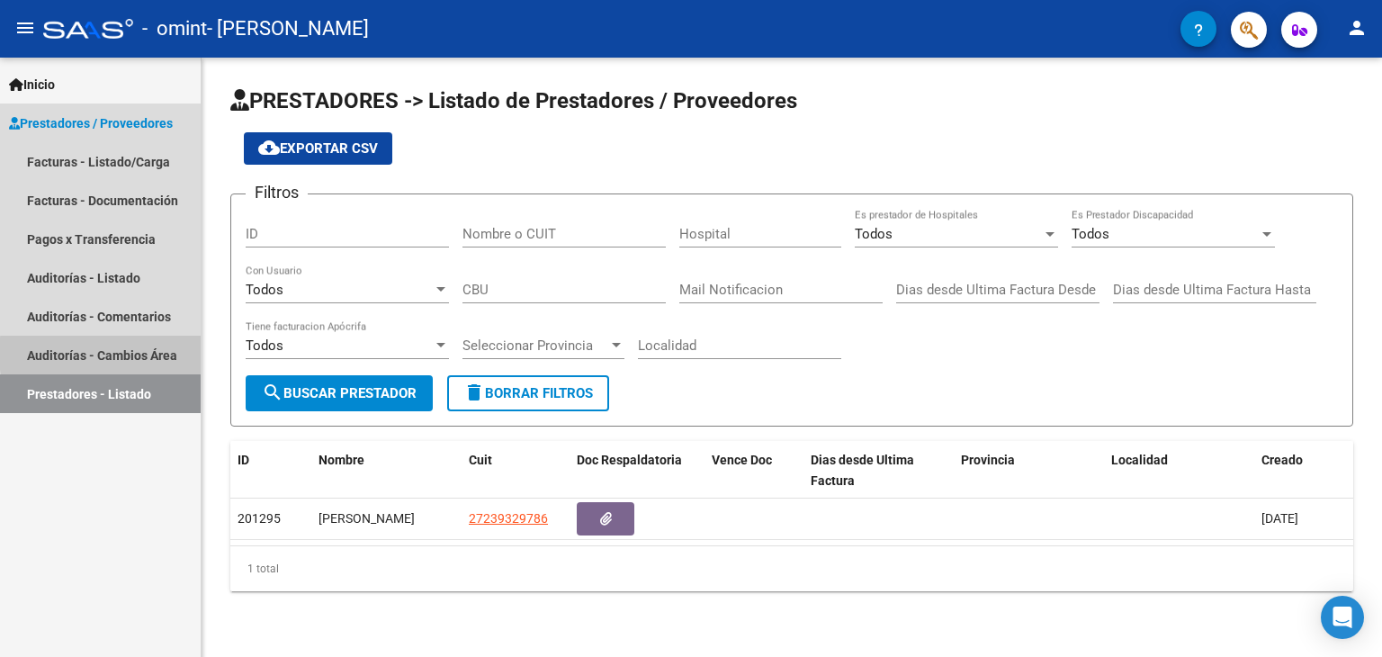
click at [159, 354] on link "Auditorías - Cambios Área" at bounding box center [100, 355] width 201 height 39
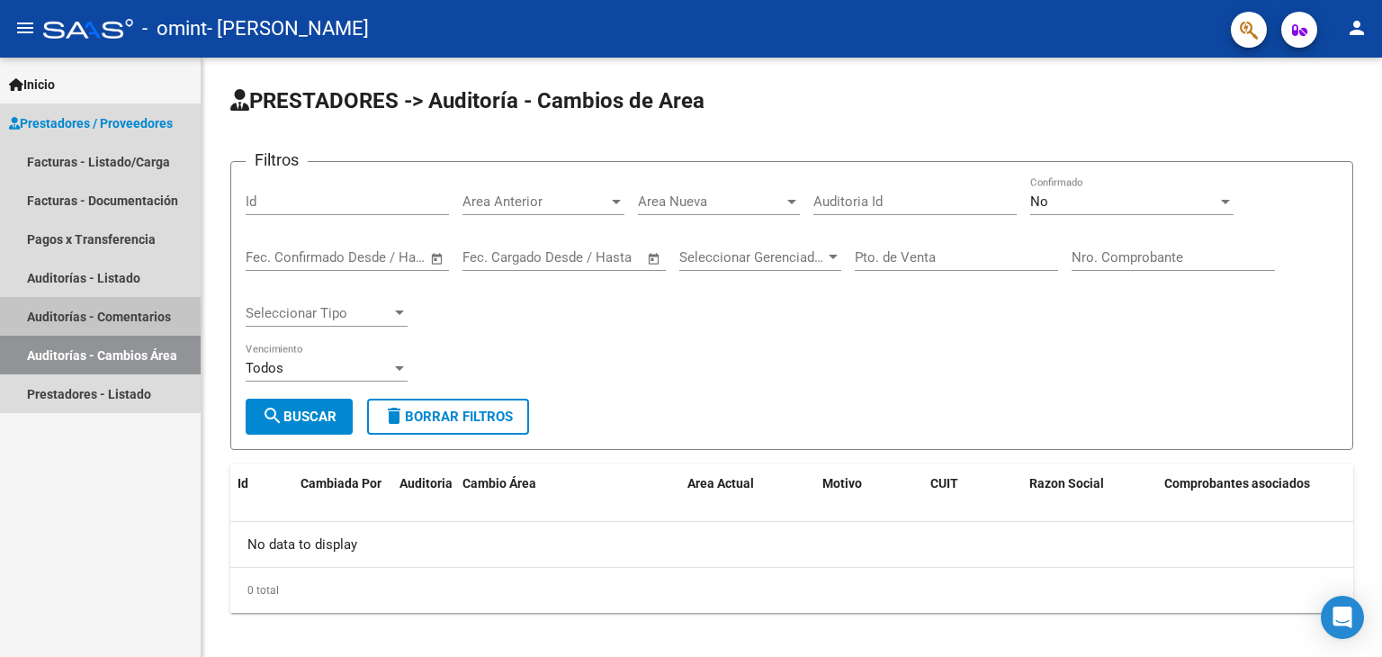
click at [141, 319] on link "Auditorías - Comentarios" at bounding box center [100, 316] width 201 height 39
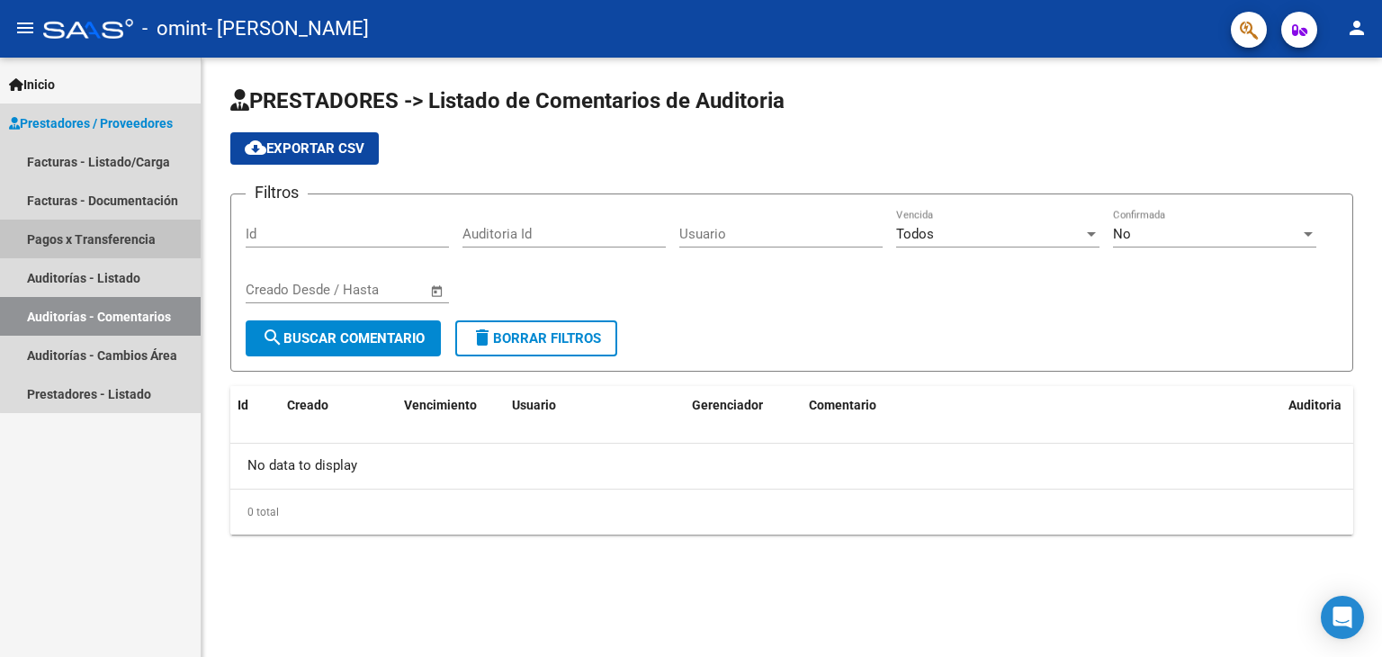
click at [115, 247] on link "Pagos x Transferencia" at bounding box center [100, 239] width 201 height 39
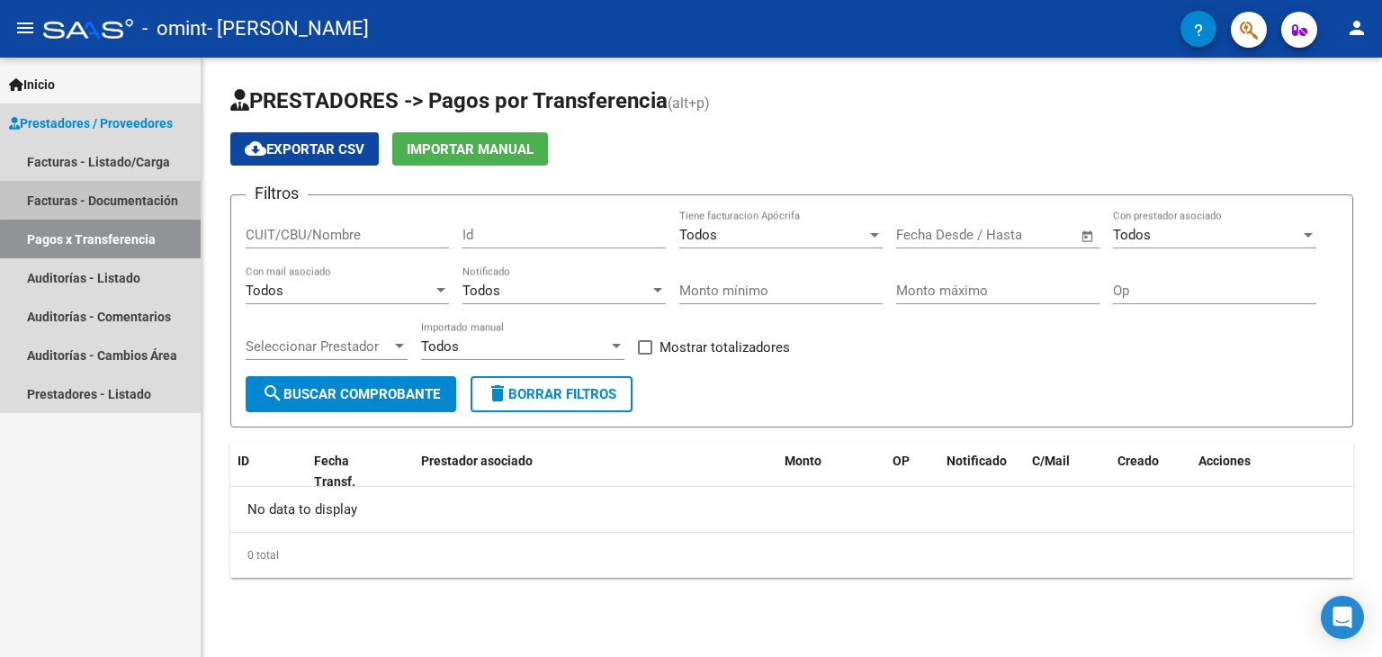
click at [137, 196] on link "Facturas - Documentación" at bounding box center [100, 200] width 201 height 39
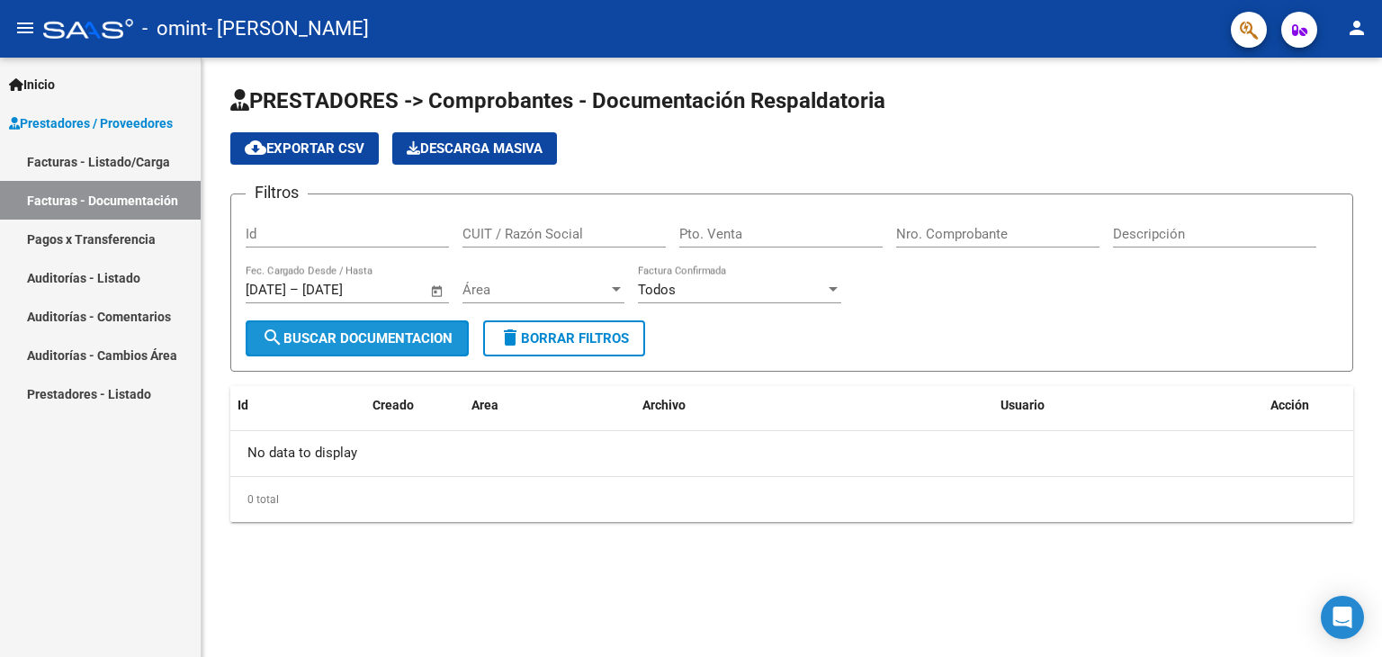
click at [403, 330] on span "search Buscar Documentacion" at bounding box center [357, 338] width 191 height 16
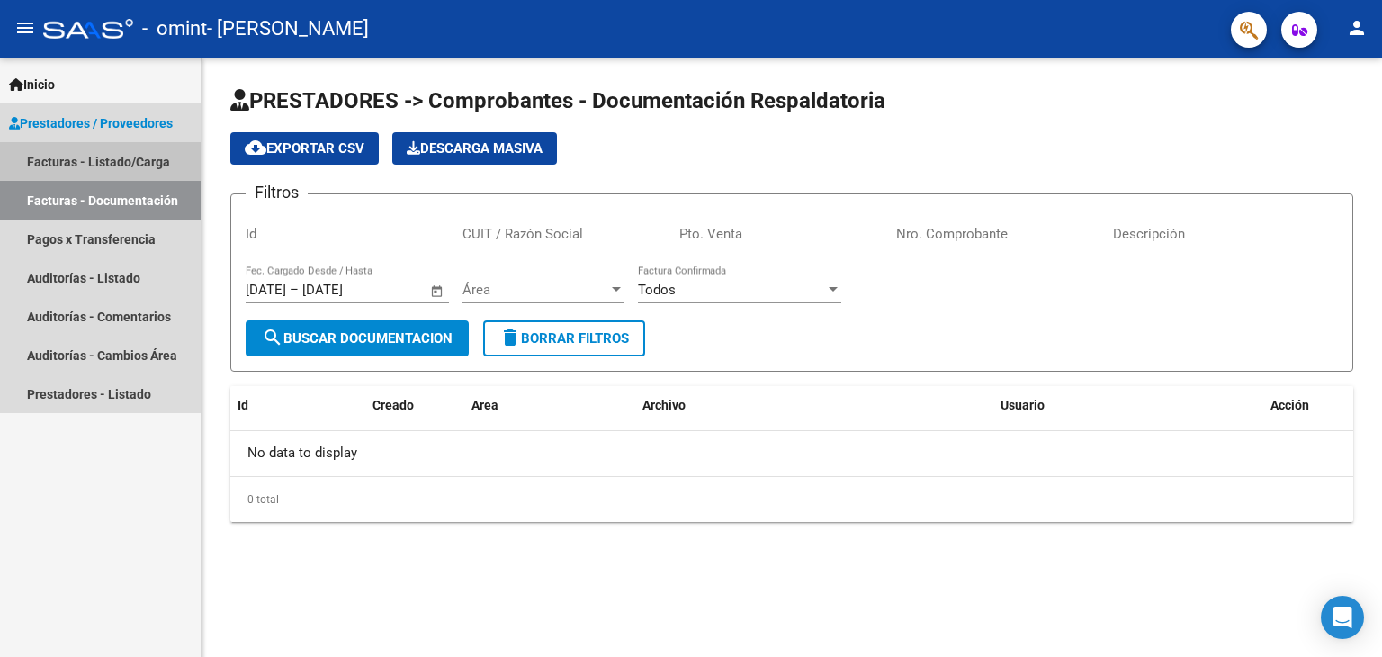
click at [113, 157] on link "Facturas - Listado/Carga" at bounding box center [100, 161] width 201 height 39
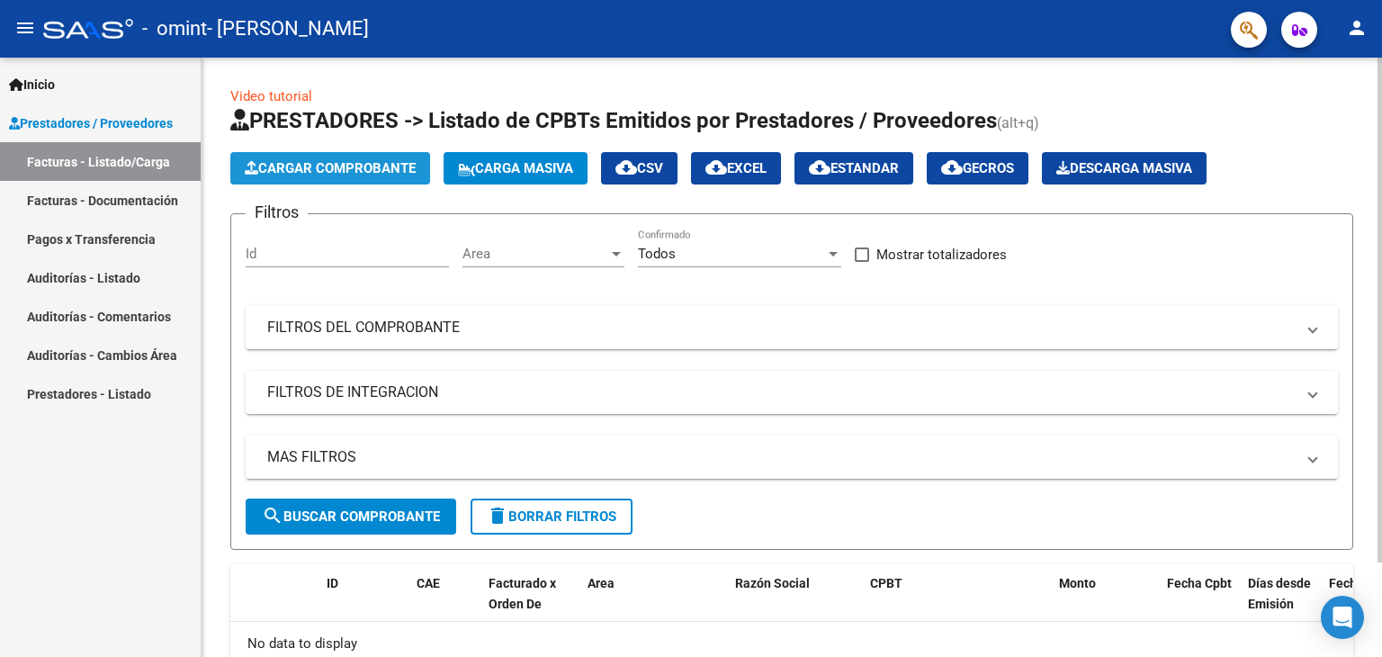
click at [346, 170] on span "Cargar Comprobante" at bounding box center [330, 168] width 171 height 16
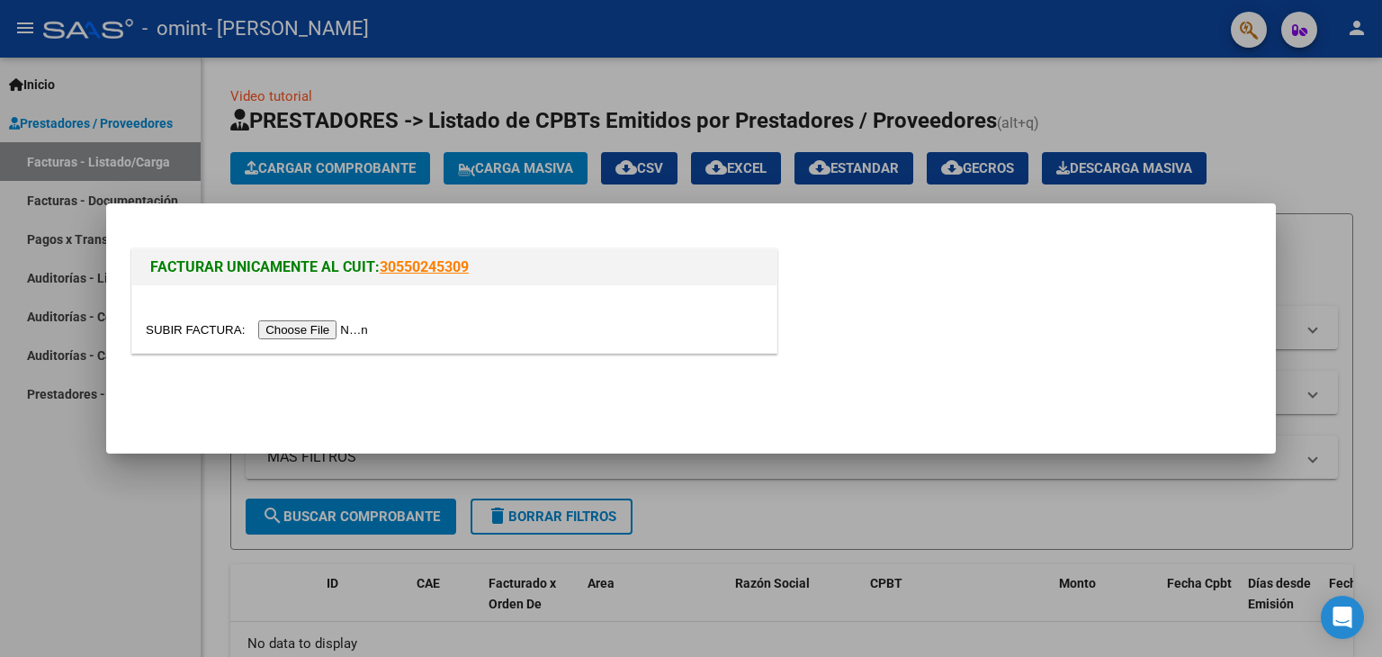
click at [505, 472] on div at bounding box center [691, 328] width 1382 height 657
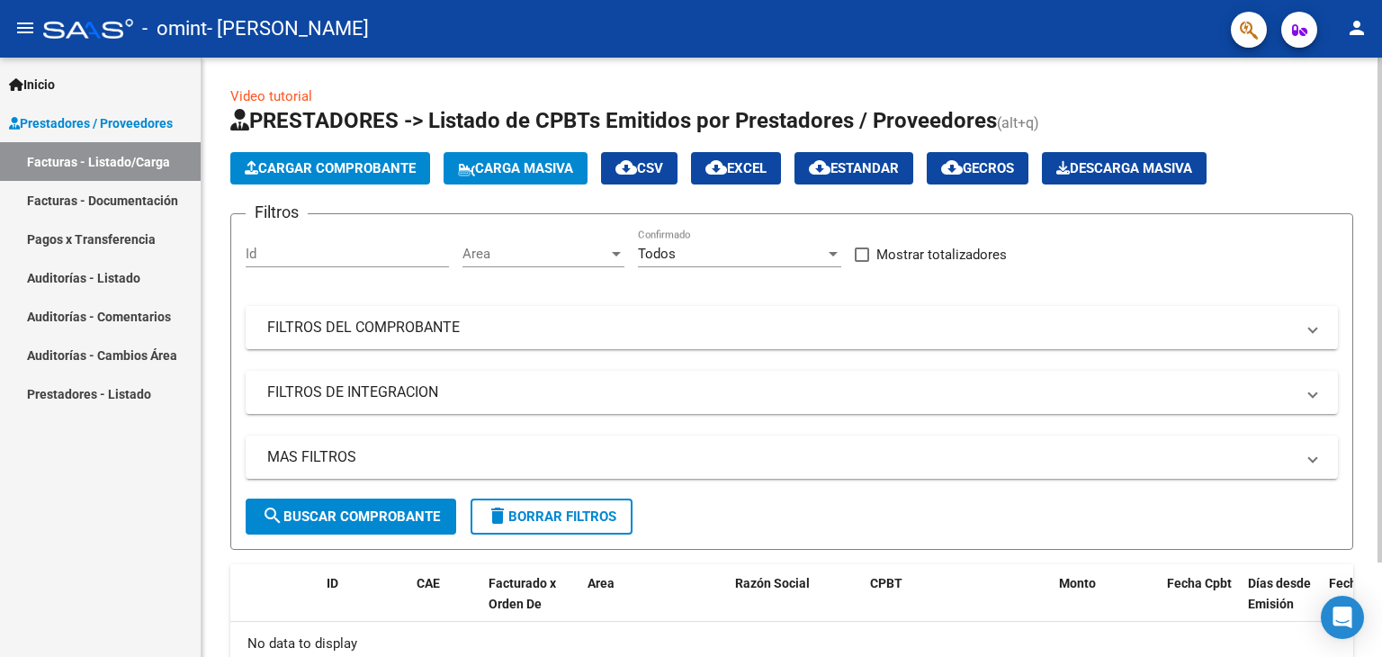
click at [450, 328] on mat-panel-title "FILTROS DEL COMPROBANTE" at bounding box center [781, 328] width 1028 height 20
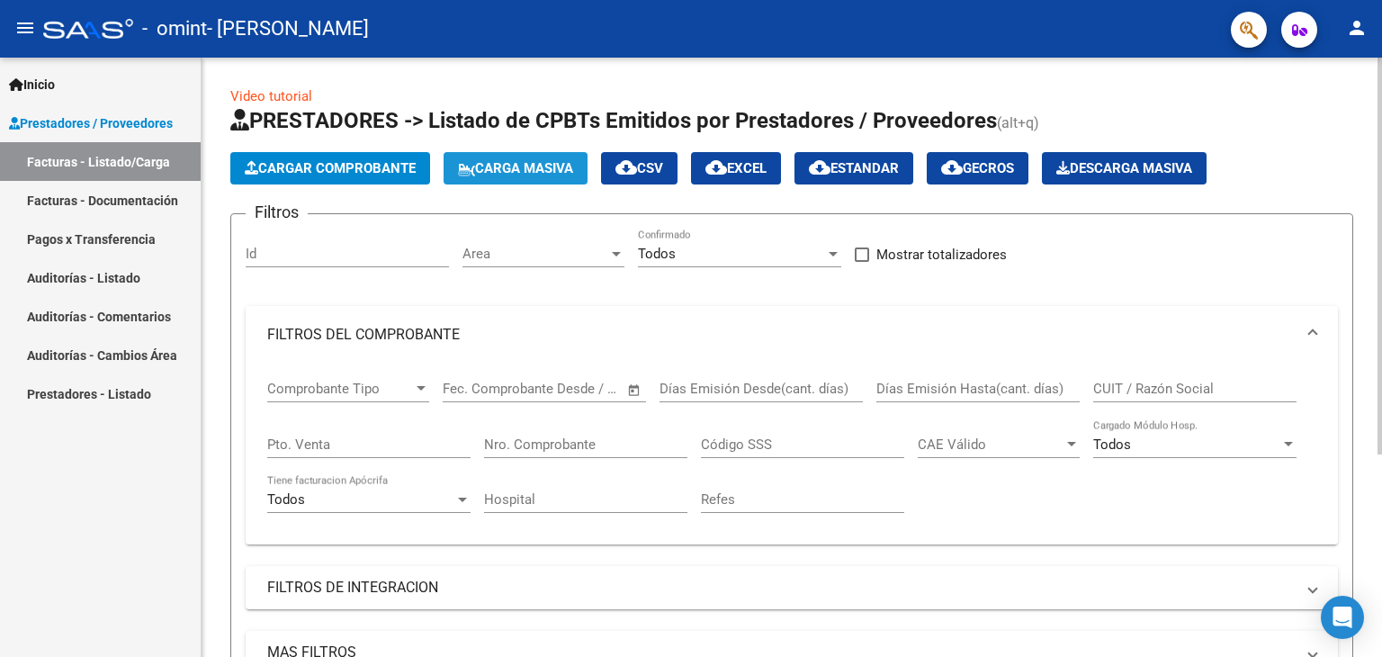
click at [558, 176] on button "Carga Masiva" at bounding box center [516, 168] width 144 height 32
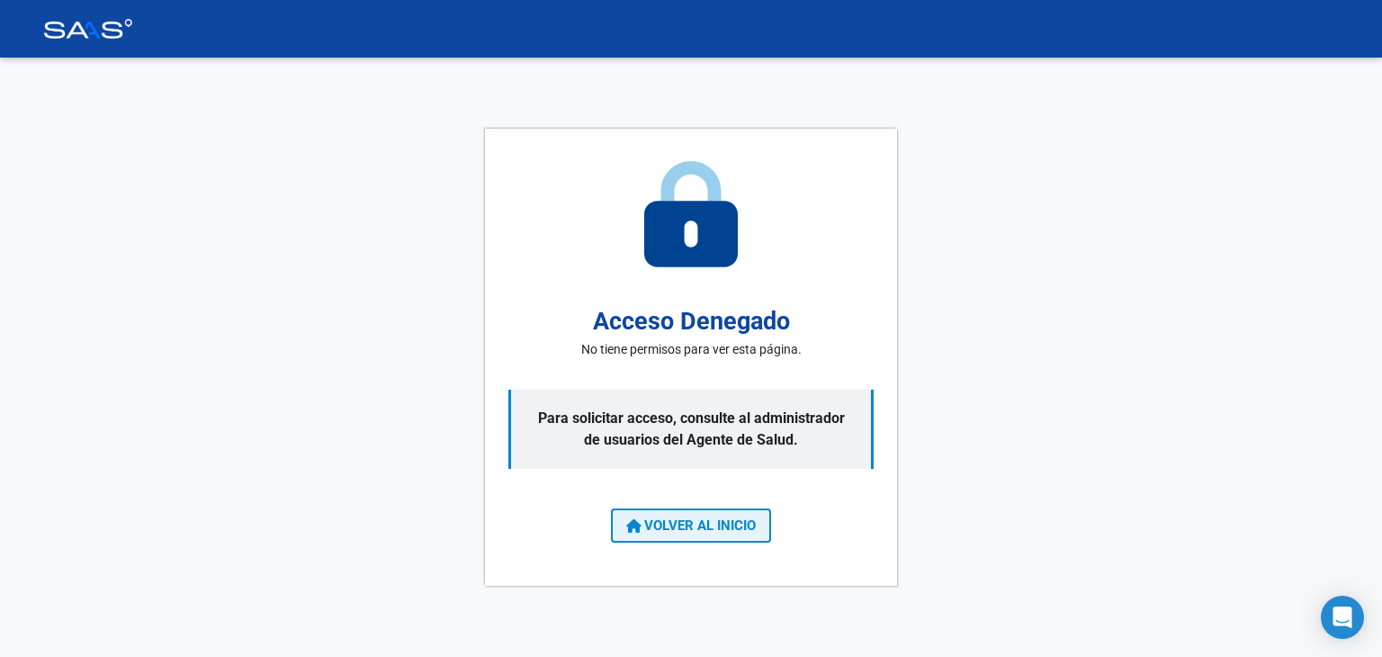
click at [740, 535] on button "VOLVER AL INICIO" at bounding box center [691, 525] width 160 height 34
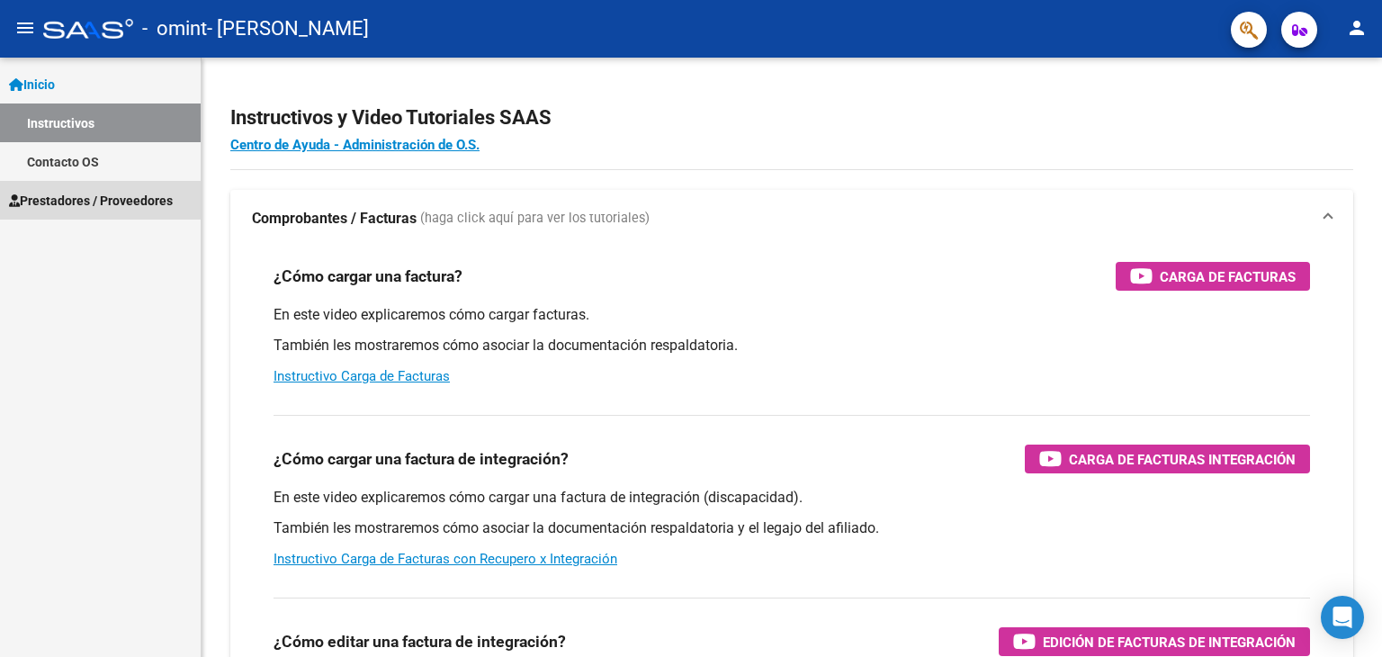
click at [90, 200] on span "Prestadores / Proveedores" at bounding box center [91, 201] width 164 height 20
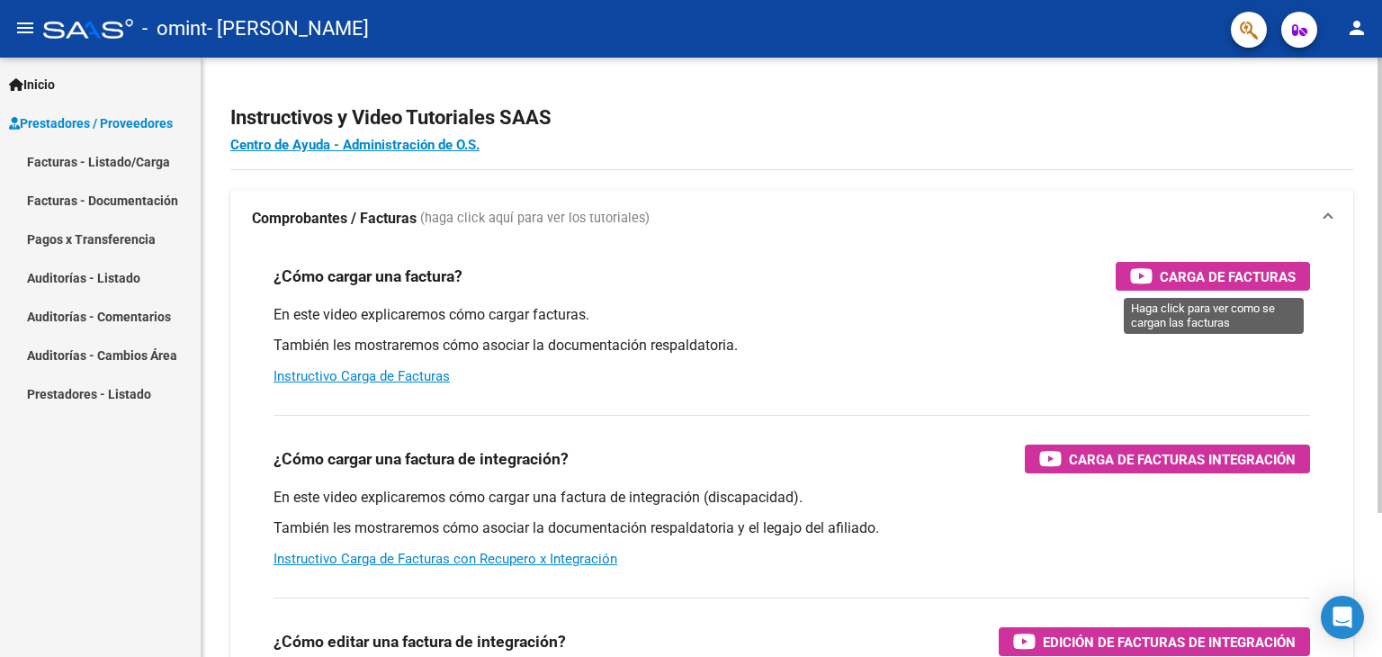
click at [1222, 272] on span "Carga de Facturas" at bounding box center [1228, 276] width 136 height 22
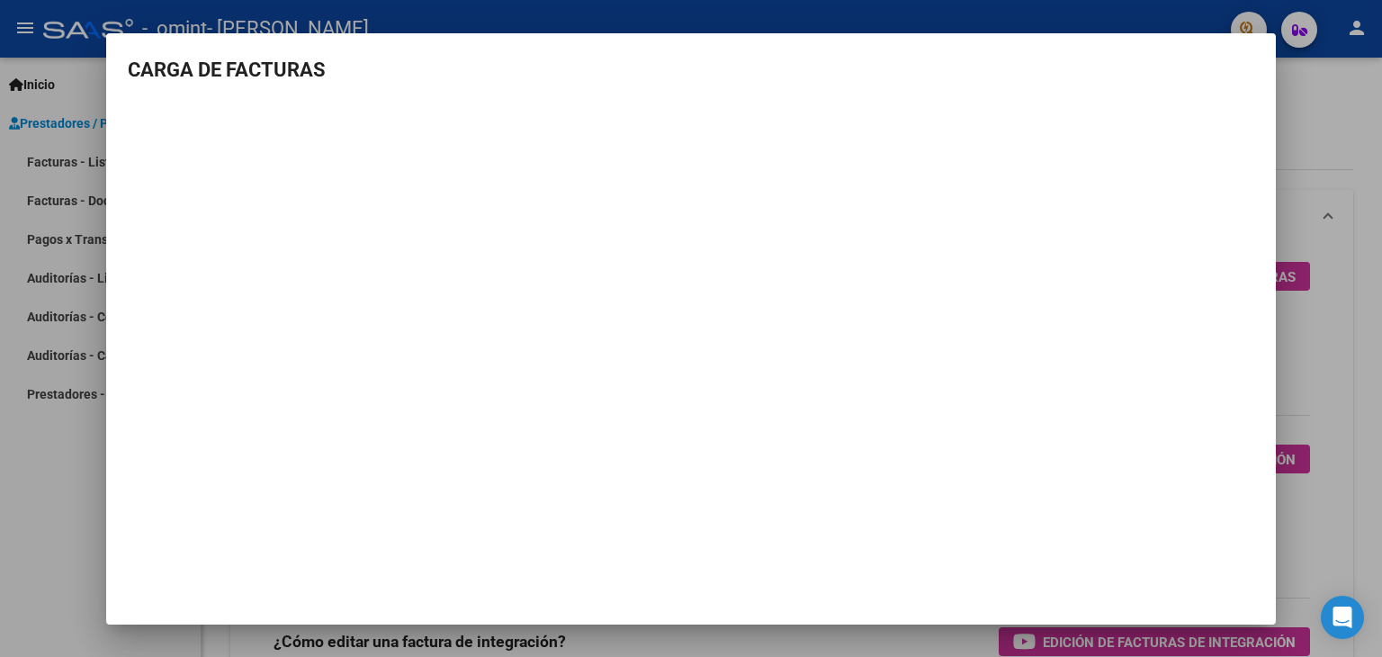
click at [1289, 312] on div at bounding box center [691, 328] width 1382 height 657
